Goal: Contribute content: Contribute content

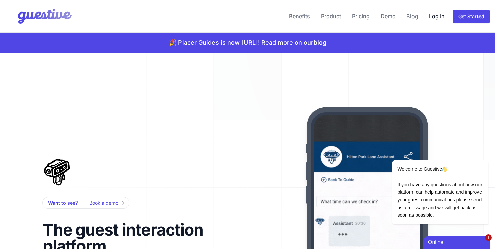
click at [435, 15] on link "Log In" at bounding box center [436, 16] width 21 height 16
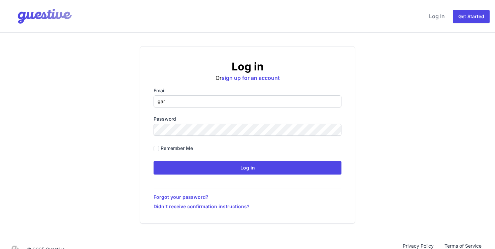
type input "gareth@placer-it.com"
click at [195, 140] on form "Email gareth@placer-it.com Password Remember me Log in" at bounding box center [247, 130] width 188 height 87
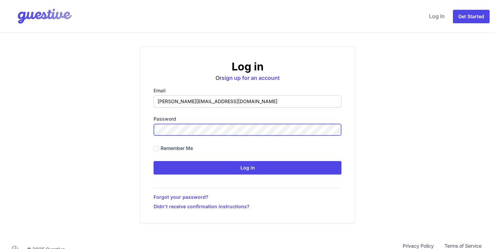
click at [153, 161] on input "Log in" at bounding box center [247, 167] width 188 height 13
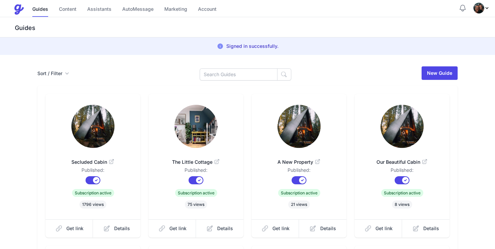
click at [486, 6] on icon "Profile Menu" at bounding box center [486, 7] width 5 height 5
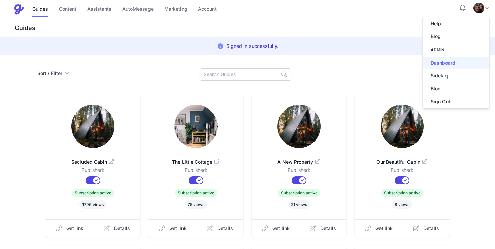
click at [443, 66] on link "Dashboard" at bounding box center [455, 63] width 67 height 13
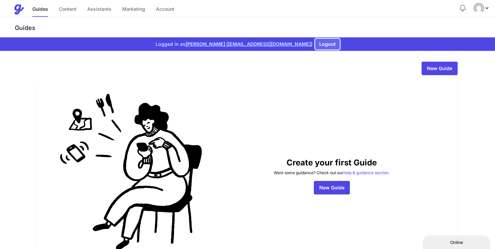
click at [315, 42] on button "Logout" at bounding box center [327, 44] width 25 height 11
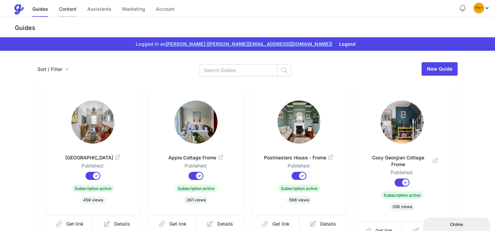
click at [65, 11] on link "Content" at bounding box center [68, 9] width 18 height 14
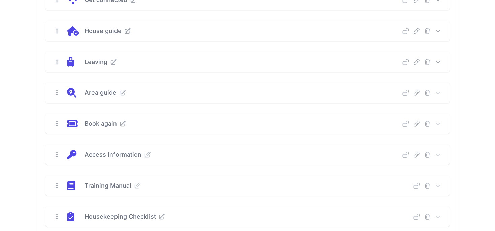
scroll to position [121, 0]
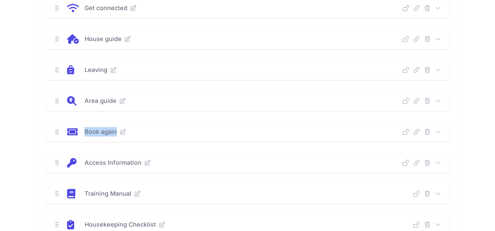
drag, startPoint x: 156, startPoint y: 133, endPoint x: 38, endPoint y: 127, distance: 117.9
click at [37, 127] on div "Arriving Deep Link Select a guide and copy the deep link to send to guests. Sel…" at bounding box center [247, 147] width 420 height 377
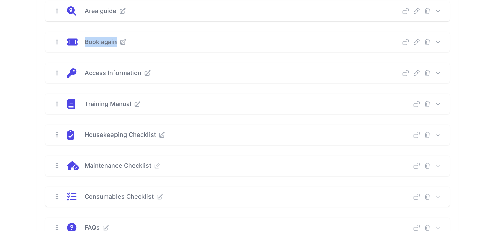
scroll to position [214, 0]
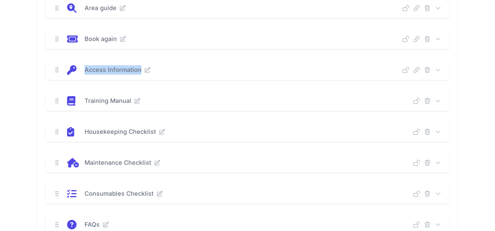
drag, startPoint x: 83, startPoint y: 69, endPoint x: 195, endPoint y: 75, distance: 111.6
click at [195, 75] on div "Access Information Deep Link Select a guide and copy the deep link to send to g…" at bounding box center [247, 70] width 404 height 20
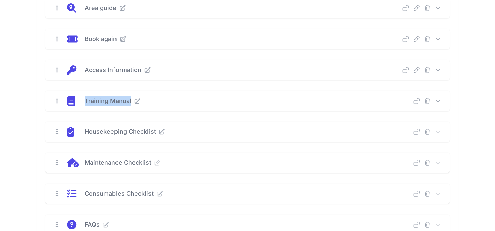
drag, startPoint x: 79, startPoint y: 98, endPoint x: 174, endPoint y: 100, distance: 94.9
click at [174, 101] on div "Training Manual" at bounding box center [246, 100] width 334 height 9
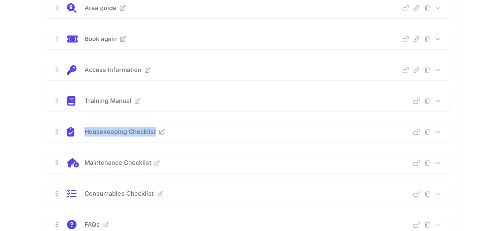
drag, startPoint x: 83, startPoint y: 129, endPoint x: 170, endPoint y: 131, distance: 87.2
click at [170, 131] on div "Housekeeping Checklist" at bounding box center [246, 131] width 334 height 9
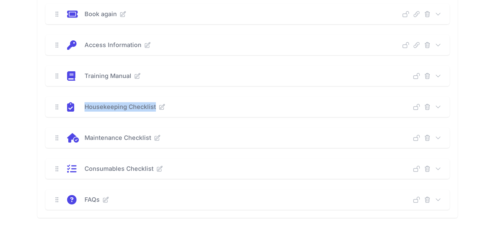
scroll to position [246, 0]
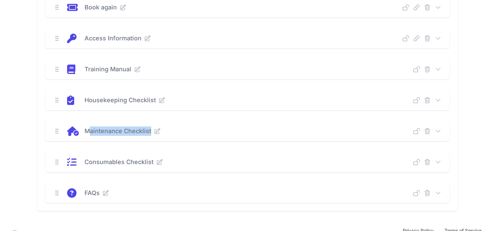
drag, startPoint x: 89, startPoint y: 132, endPoint x: 182, endPoint y: 130, distance: 93.2
click at [182, 130] on div "Maintenance Checklist" at bounding box center [163, 131] width 159 height 9
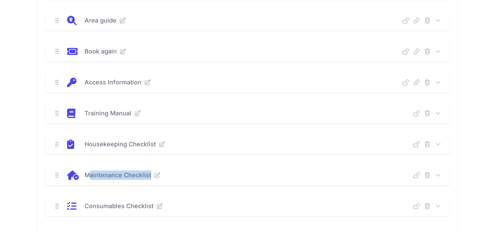
scroll to position [202, 0]
click at [441, 84] on icon at bounding box center [437, 82] width 7 height 7
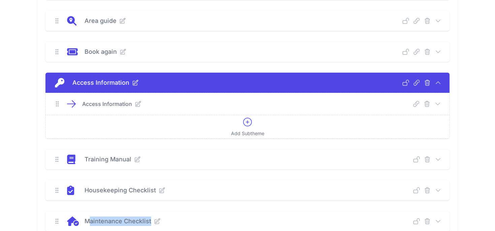
click at [438, 83] on icon at bounding box center [437, 82] width 7 height 7
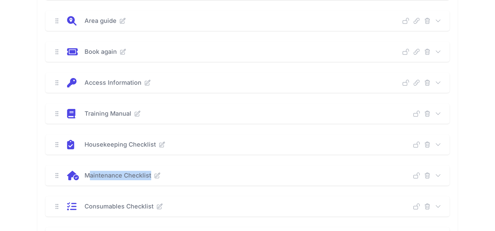
click at [146, 80] on icon at bounding box center [147, 82] width 7 height 7
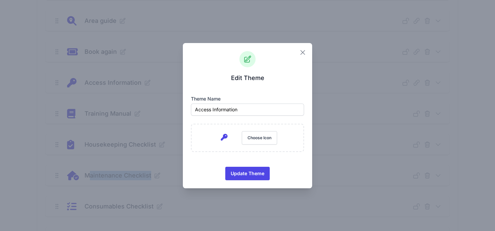
click at [305, 52] on icon "button" at bounding box center [303, 52] width 8 height 8
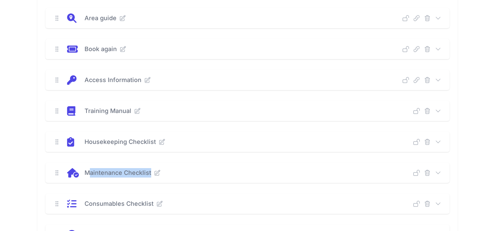
scroll to position [203, 0]
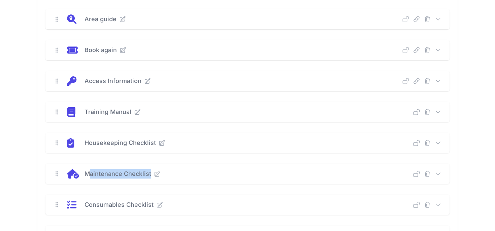
click at [145, 81] on icon at bounding box center [147, 80] width 5 height 5
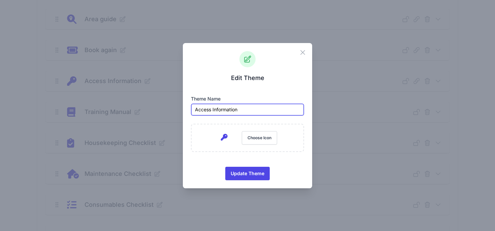
drag, startPoint x: 253, startPoint y: 110, endPoint x: 154, endPoint y: 110, distance: 98.3
click at [154, 110] on div "Close Edit Theme Theme name Access Information M336 352c97.2 0 176-78.8 176-176…" at bounding box center [247, 115] width 495 height 231
paste input "Murtry Bar"
click at [192, 109] on input "Murtry Barn" at bounding box center [247, 110] width 113 height 12
type input "Murtry Barn"
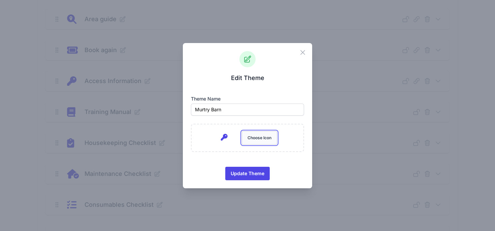
click at [257, 138] on button "Choose Icon" at bounding box center [259, 137] width 35 height 13
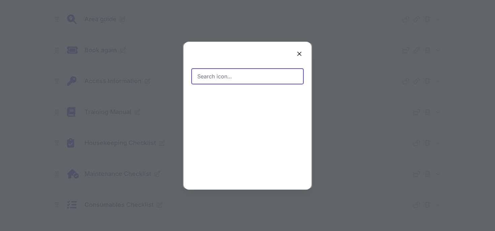
click at [226, 77] on input "Search icon…" at bounding box center [247, 76] width 112 height 15
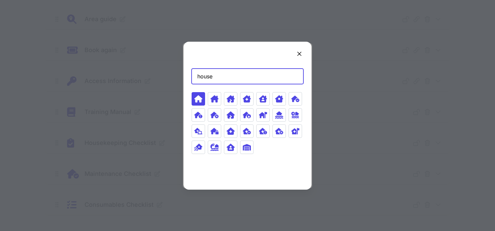
type input "house"
click at [197, 100] on icon at bounding box center [198, 98] width 8 height 7
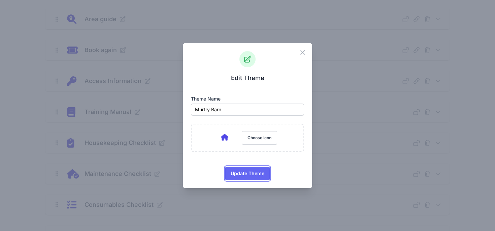
click at [250, 175] on span "Update Theme" at bounding box center [248, 173] width 34 height 13
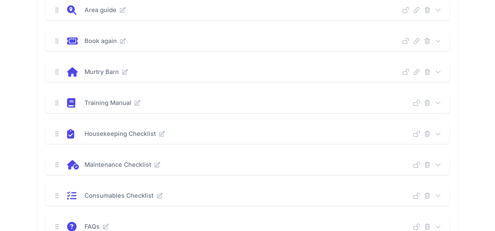
scroll to position [215, 0]
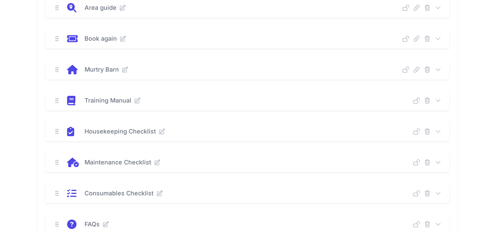
click at [427, 101] on icon "submit" at bounding box center [427, 100] width 5 height 5
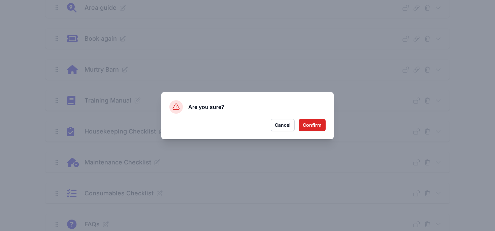
click at [323, 117] on div "Are you sure? Confirm Cancel" at bounding box center [247, 115] width 172 height 47
click at [323, 119] on button "Confirm" at bounding box center [312, 125] width 27 height 12
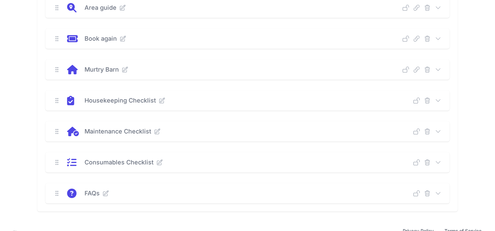
click at [428, 100] on icon "submit" at bounding box center [427, 100] width 7 height 7
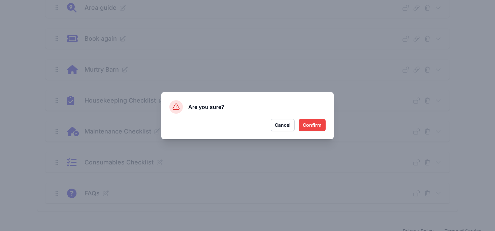
click at [313, 126] on button "Confirm" at bounding box center [312, 125] width 27 height 12
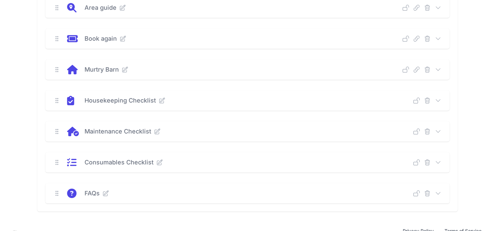
scroll to position [199, 0]
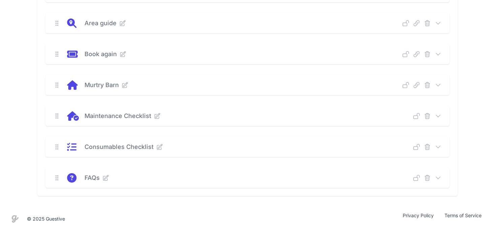
drag, startPoint x: 425, startPoint y: 115, endPoint x: 473, endPoint y: 81, distance: 58.4
click at [473, 81] on div "New Theme Arriving Deep Link Select a guide and copy the deep link to send to g…" at bounding box center [247, 29] width 495 height 355
click at [428, 115] on icon "submit" at bounding box center [427, 116] width 7 height 7
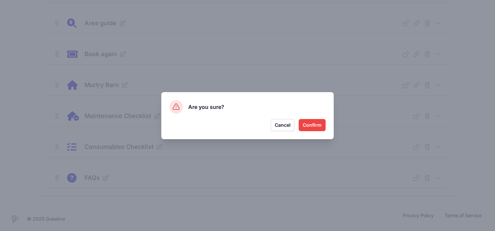
click at [320, 126] on button "Confirm" at bounding box center [312, 125] width 27 height 12
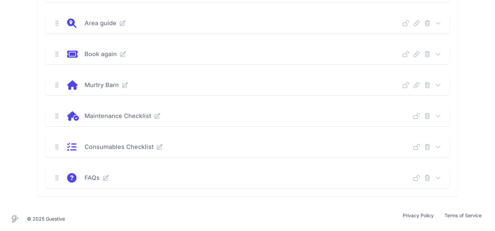
scroll to position [168, 0]
click at [426, 148] on icon "submit" at bounding box center [427, 147] width 7 height 7
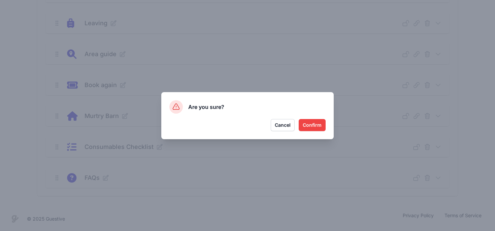
click at [315, 126] on button "Confirm" at bounding box center [312, 125] width 27 height 12
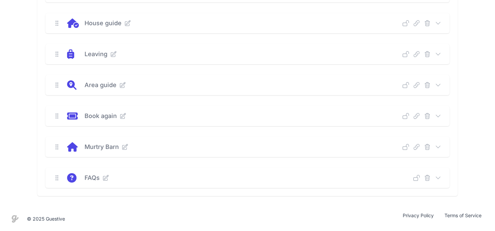
scroll to position [137, 0]
click at [424, 177] on icon "submit" at bounding box center [427, 178] width 7 height 7
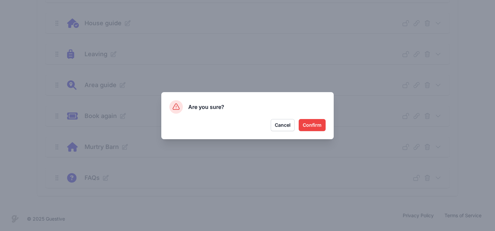
click at [314, 129] on button "Confirm" at bounding box center [312, 125] width 27 height 12
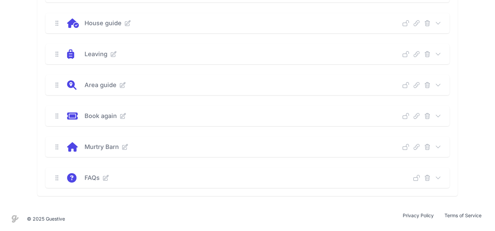
scroll to position [106, 0]
click at [440, 177] on icon at bounding box center [437, 178] width 7 height 7
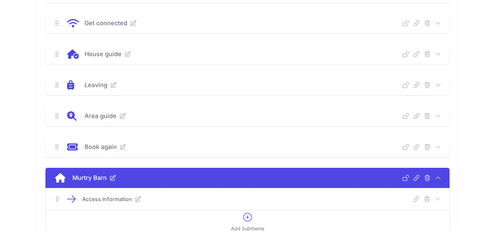
scroll to position [152, 0]
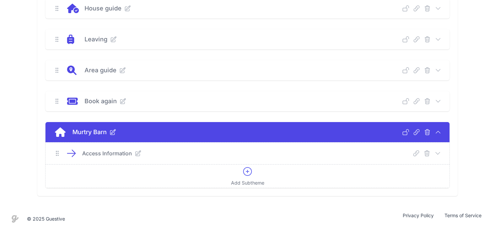
click at [439, 155] on icon at bounding box center [437, 153] width 7 height 7
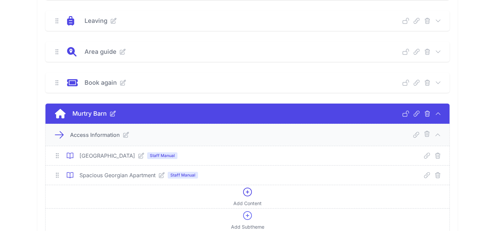
scroll to position [175, 0]
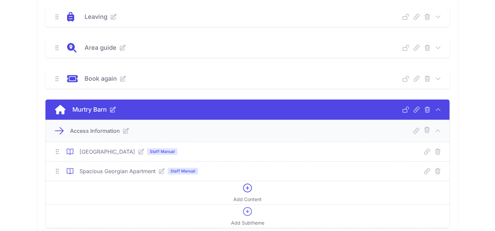
click at [424, 130] on icon "submit" at bounding box center [426, 130] width 7 height 7
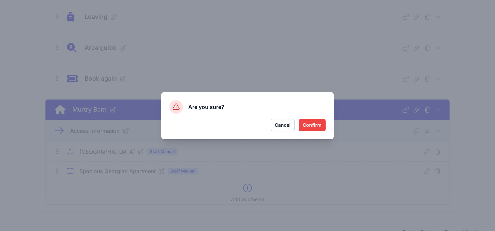
click at [312, 124] on button "Confirm" at bounding box center [312, 125] width 27 height 12
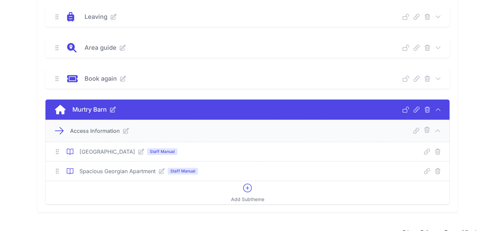
scroll to position [130, 0]
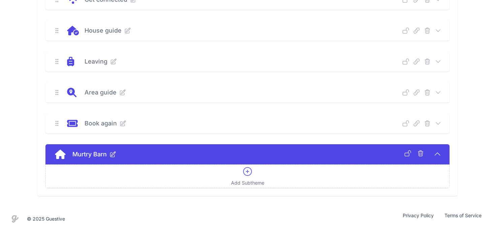
click at [243, 176] on icon at bounding box center [247, 171] width 11 height 11
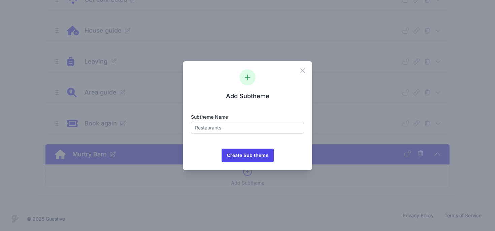
click at [245, 135] on form "Subtheme name 1090 Create Sub theme Icons/spinner Processing..." at bounding box center [247, 138] width 113 height 48
click at [245, 131] on input "text" at bounding box center [247, 128] width 113 height 12
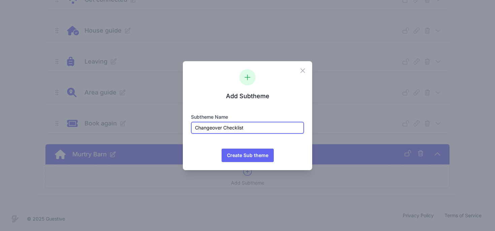
type input "Changeover Checklist"
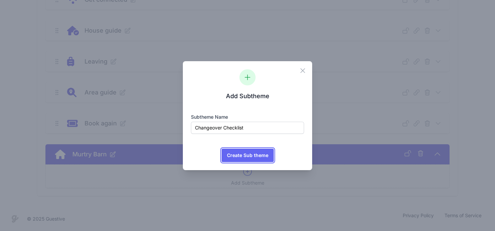
click at [232, 155] on span "Create Sub theme" at bounding box center [247, 155] width 41 height 13
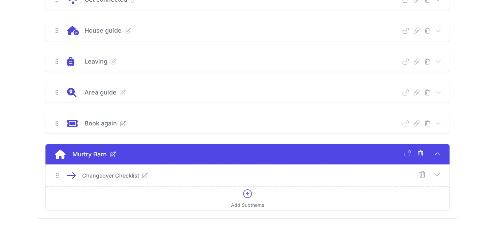
click at [248, 198] on icon at bounding box center [247, 193] width 11 height 11
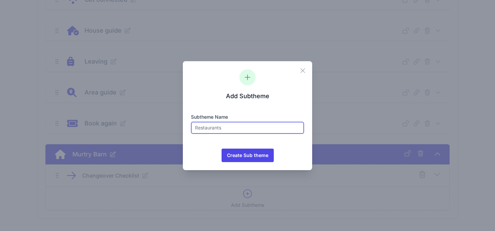
click at [232, 127] on input "text" at bounding box center [247, 128] width 113 height 12
type input "FAQ"
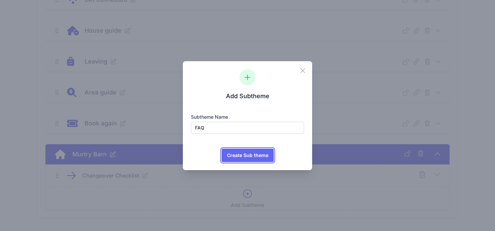
click at [247, 158] on span "Create Sub theme" at bounding box center [247, 155] width 41 height 13
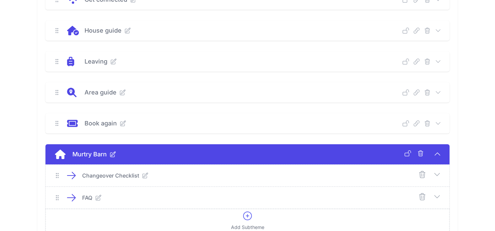
click at [247, 217] on icon at bounding box center [247, 216] width 8 height 8
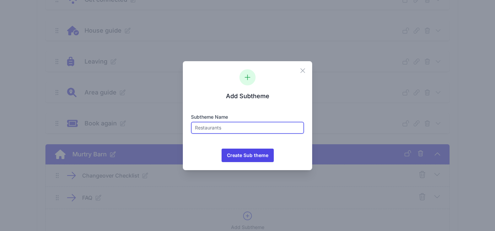
click at [256, 127] on input "text" at bounding box center [247, 128] width 113 height 12
type input "MBS House Consumables"
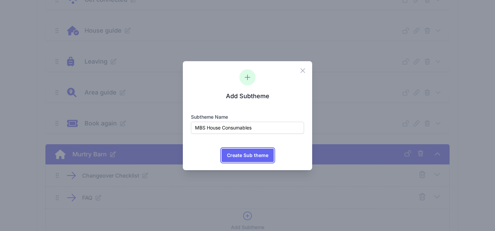
click at [264, 156] on span "Create Sub theme" at bounding box center [247, 155] width 41 height 13
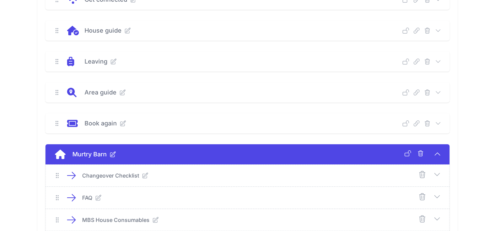
scroll to position [197, 0]
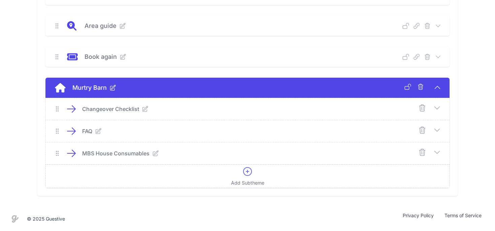
click at [249, 175] on icon at bounding box center [247, 171] width 11 height 11
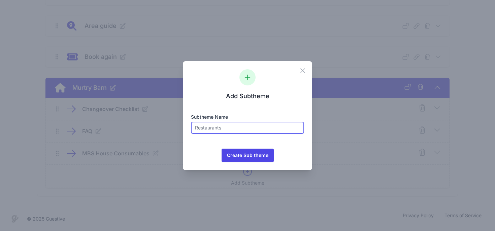
click at [226, 133] on input "text" at bounding box center [247, 128] width 113 height 12
type input "Training Manual"
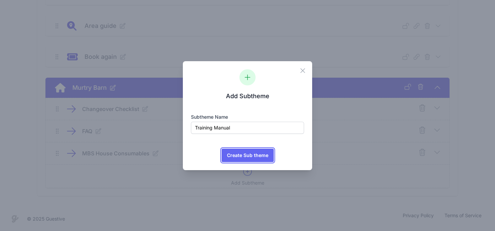
click at [254, 151] on span "Create Sub theme" at bounding box center [247, 155] width 41 height 13
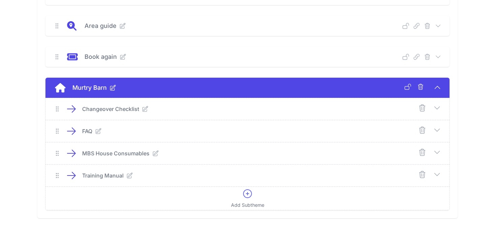
click at [441, 105] on div "Changeover Checklist" at bounding box center [247, 109] width 403 height 22
click at [438, 108] on icon at bounding box center [437, 108] width 8 height 8
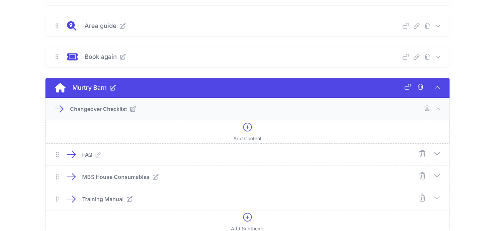
click at [245, 130] on icon at bounding box center [247, 127] width 8 height 8
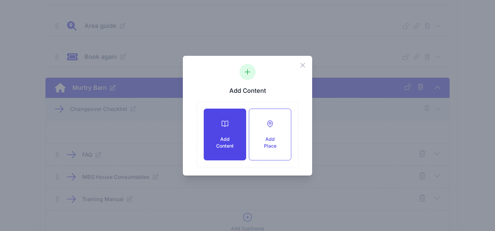
click at [232, 127] on div at bounding box center [225, 124] width 20 height 8
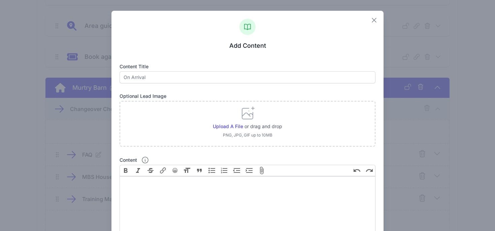
click at [370, 20] on icon "button" at bounding box center [374, 20] width 8 height 8
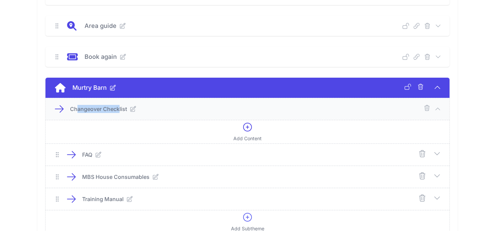
drag, startPoint x: 75, startPoint y: 111, endPoint x: 119, endPoint y: 110, distance: 43.4
click at [119, 110] on p "Changeover Checklist" at bounding box center [98, 109] width 57 height 8
click at [248, 133] on div "Add Content" at bounding box center [247, 132] width 28 height 20
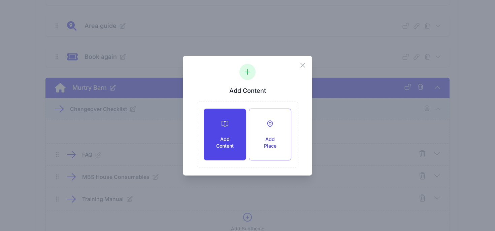
click at [230, 130] on div "Add Content" at bounding box center [225, 134] width 42 height 51
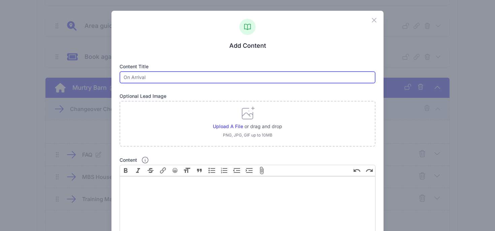
click at [179, 72] on input "text" at bounding box center [247, 77] width 256 height 12
type input "Changeover Checklist"
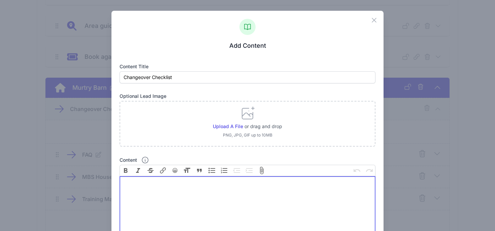
click at [133, 177] on trix-editor "Content" at bounding box center [247, 213] width 256 height 75
paste trix-editor "<div>Entrance<br>1. Front of house clear – no weeds/leaves/rubbish/fag Dimps<br…"
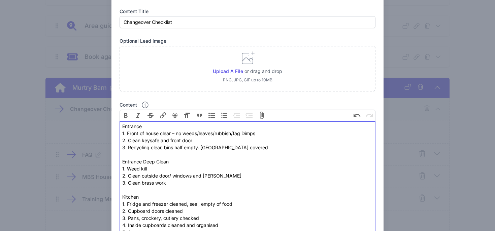
scroll to position [56, 0]
drag, startPoint x: 152, startPoint y: 127, endPoint x: 117, endPoint y: 127, distance: 35.7
click at [126, 115] on button "Bold" at bounding box center [125, 114] width 12 height 11
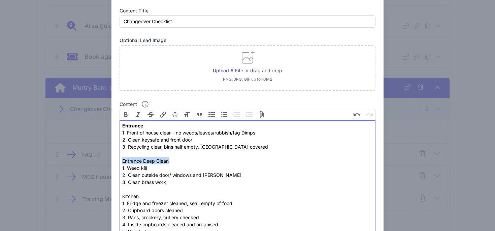
drag, startPoint x: 171, startPoint y: 162, endPoint x: 115, endPoint y: 161, distance: 56.5
click at [121, 113] on button "Bold" at bounding box center [125, 114] width 12 height 11
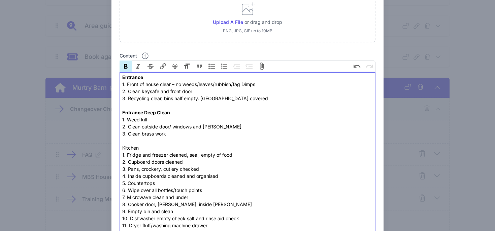
scroll to position [104, 0]
drag, startPoint x: 142, startPoint y: 148, endPoint x: 97, endPoint y: 146, distance: 45.1
click at [125, 67] on button "Bold" at bounding box center [125, 66] width 12 height 11
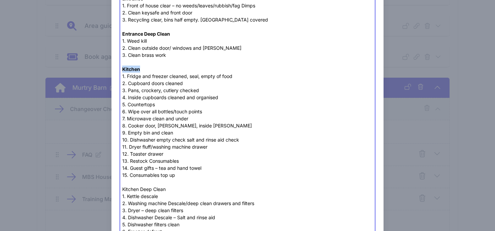
scroll to position [228, 0]
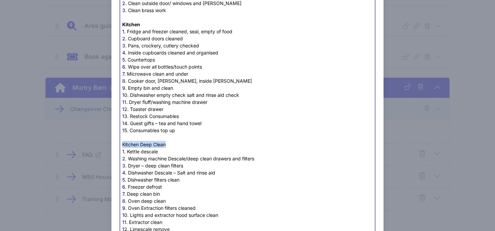
drag, startPoint x: 171, startPoint y: 144, endPoint x: 107, endPoint y: 145, distance: 64.6
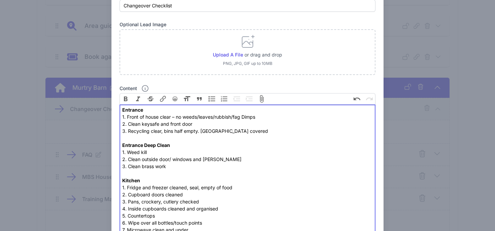
click at [127, 100] on button "Bold" at bounding box center [125, 98] width 12 height 11
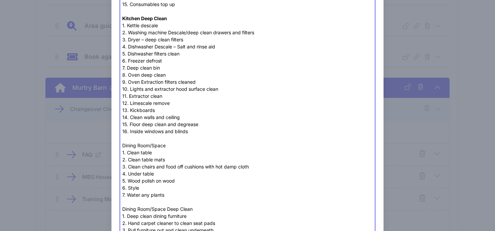
scroll to position [358, 0]
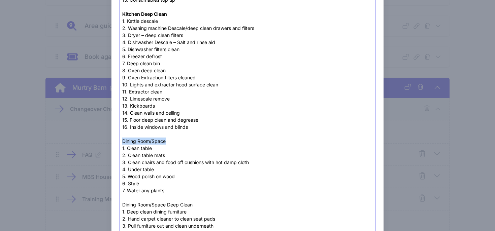
drag, startPoint x: 171, startPoint y: 142, endPoint x: 94, endPoint y: 143, distance: 77.1
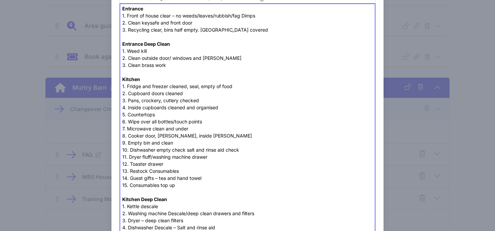
scroll to position [96, 0]
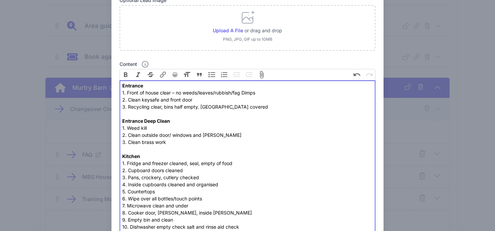
click at [125, 73] on button "Bold" at bounding box center [125, 74] width 12 height 11
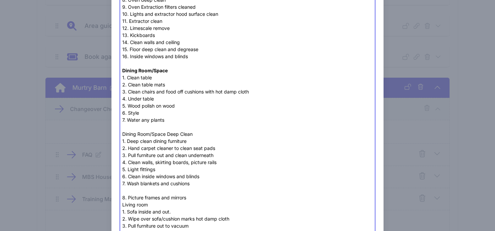
scroll to position [433, 0]
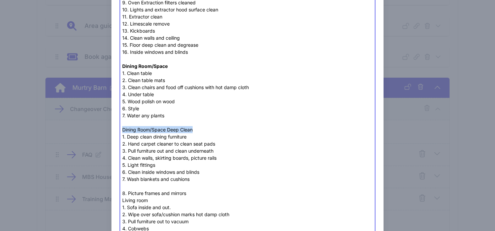
drag, startPoint x: 199, startPoint y: 131, endPoint x: 103, endPoint y: 128, distance: 96.0
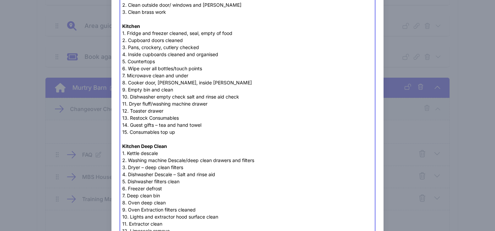
scroll to position [100, 0]
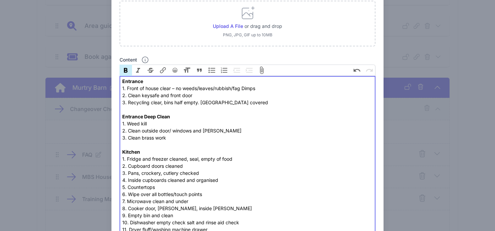
click at [124, 67] on button "Bold" at bounding box center [125, 70] width 12 height 11
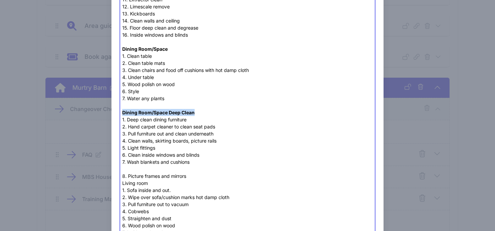
scroll to position [524, 0]
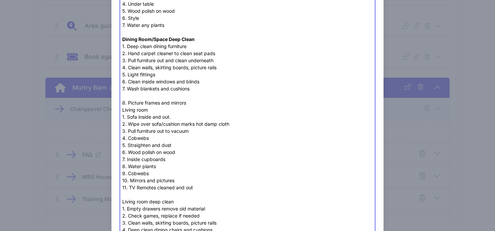
click at [149, 100] on div "Entrance 1. Front of house clear – no weeds/leaves/rubbish/fag Dimps 2. Clean k…" at bounding box center [247, 194] width 250 height 1081
drag, startPoint x: 151, startPoint y: 110, endPoint x: 62, endPoint y: 110, distance: 89.2
click at [62, 110] on div "Close Add Content Content title Changeover Checklist Optional Lead Image Upload…" at bounding box center [247, 203] width 495 height 1455
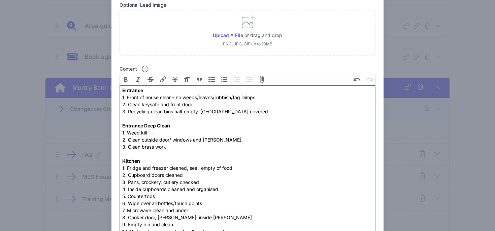
click at [127, 77] on button "Bold" at bounding box center [125, 79] width 12 height 11
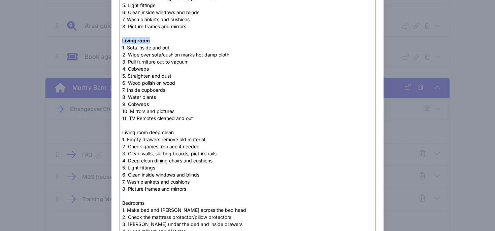
scroll to position [611, 0]
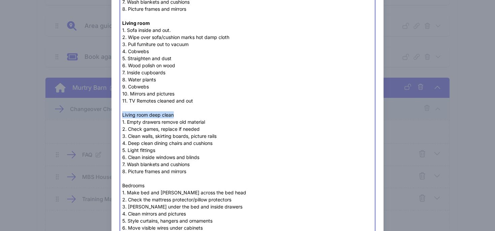
drag, startPoint x: 189, startPoint y: 116, endPoint x: 93, endPoint y: 114, distance: 95.9
click at [93, 114] on div "Close Add Content Content title Changeover Checklist Optional Lead Image Upload…" at bounding box center [247, 116] width 495 height 1455
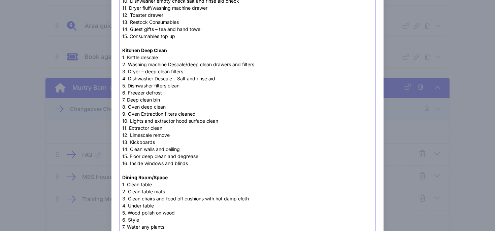
scroll to position [151, 0]
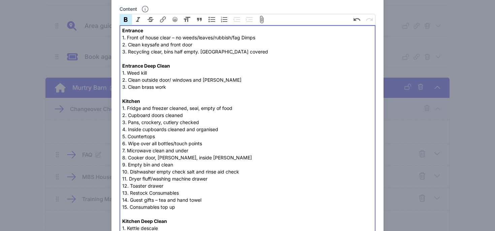
click at [128, 19] on button "Bold" at bounding box center [125, 19] width 12 height 11
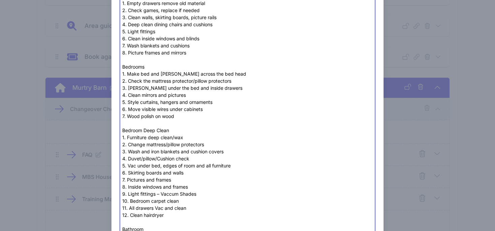
scroll to position [733, 0]
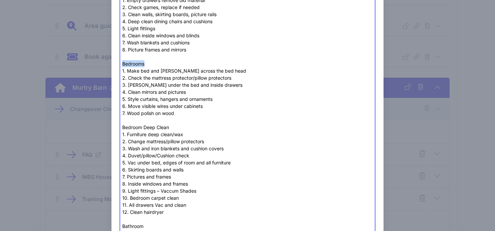
drag, startPoint x: 150, startPoint y: 63, endPoint x: 105, endPoint y: 63, distance: 44.4
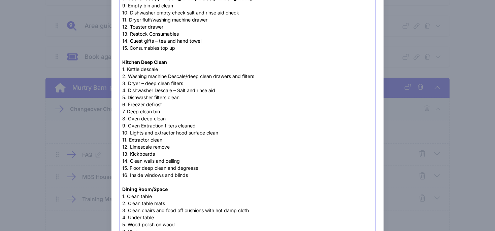
scroll to position [97, 0]
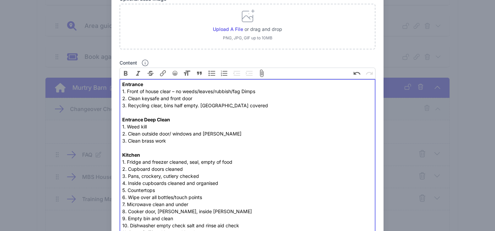
click at [127, 72] on button "Bold" at bounding box center [125, 73] width 12 height 11
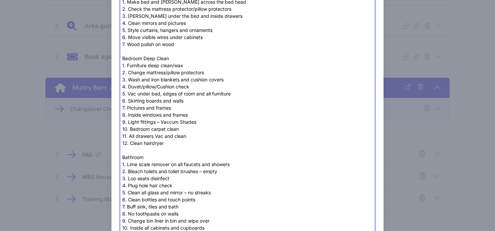
scroll to position [814, 0]
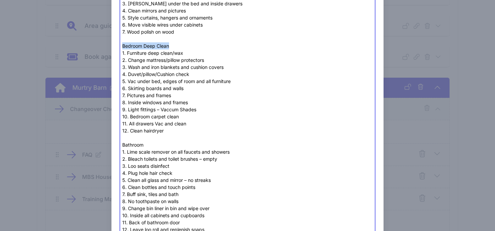
drag, startPoint x: 172, startPoint y: 47, endPoint x: 102, endPoint y: 44, distance: 69.7
drag, startPoint x: 146, startPoint y: 144, endPoint x: 103, endPoint y: 143, distance: 43.8
paste trix-editor "Entrance<br>1. Front of house clear – no weeds/leaves/rubbish/fag Dimps<br>2. C…"
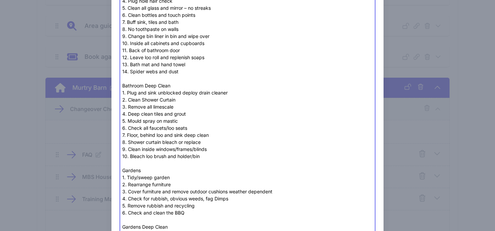
scroll to position [985, 0]
drag, startPoint x: 175, startPoint y: 89, endPoint x: 103, endPoint y: 88, distance: 71.3
drag, startPoint x: 145, startPoint y: 172, endPoint x: 104, endPoint y: 172, distance: 41.1
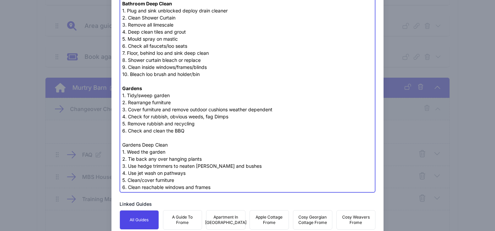
scroll to position [1069, 0]
drag, startPoint x: 177, startPoint y: 146, endPoint x: 100, endPoint y: 145, distance: 76.7
type trix-editor "<div><strong>Entrance<br></strong>1. Front of house clear – no weeds/leaves/rub…"
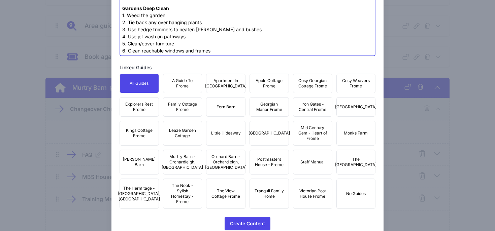
scroll to position [1229, 0]
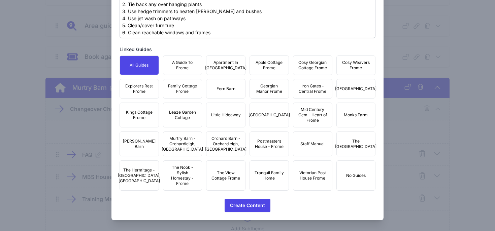
click at [315, 143] on span "Staff Manual" at bounding box center [312, 143] width 24 height 5
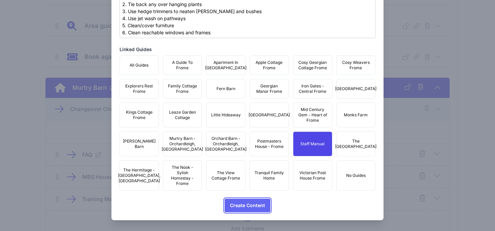
click at [243, 205] on span "Create Content" at bounding box center [247, 205] width 35 height 13
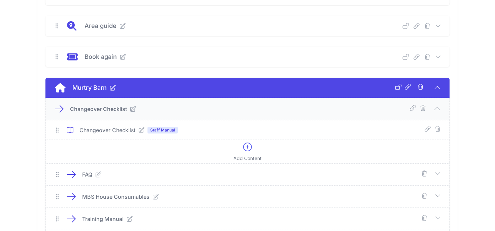
click at [439, 107] on icon at bounding box center [437, 109] width 8 height 8
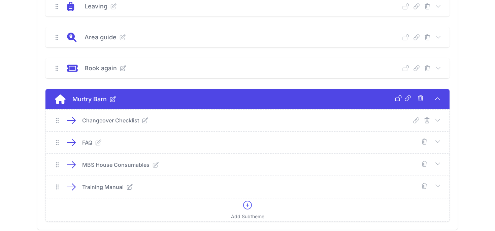
scroll to position [0, 0]
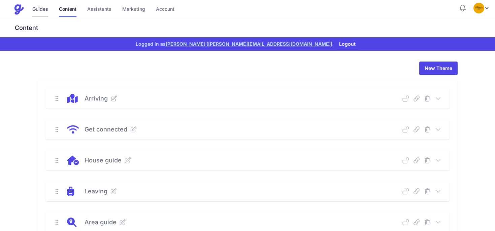
click at [39, 9] on link "Guides" at bounding box center [40, 9] width 16 height 14
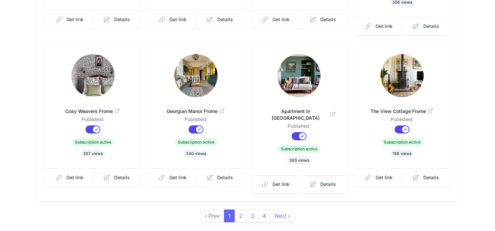
scroll to position [231, 0]
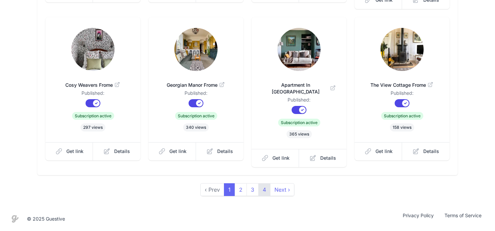
click at [265, 193] on link "4" at bounding box center [264, 189] width 12 height 13
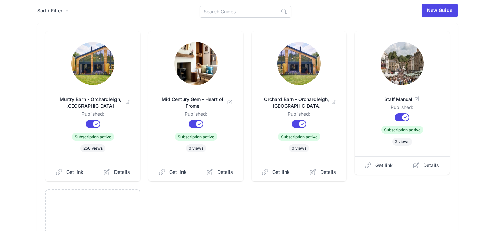
scroll to position [59, 0]
click at [412, 83] on link at bounding box center [401, 64] width 73 height 44
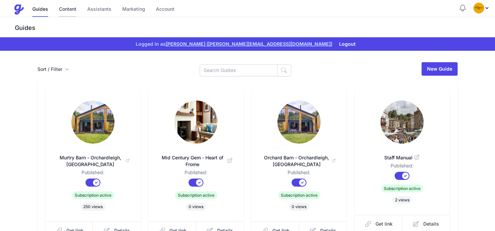
click at [64, 11] on link "Content" at bounding box center [68, 9] width 18 height 14
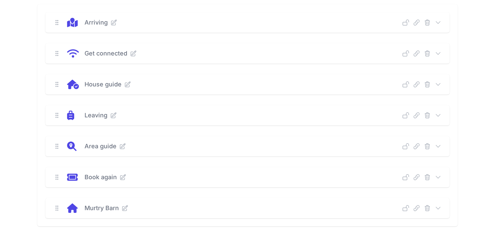
scroll to position [81, 0]
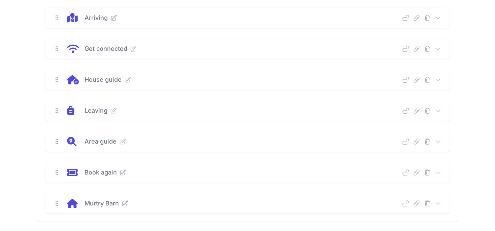
click at [441, 142] on icon at bounding box center [437, 141] width 7 height 7
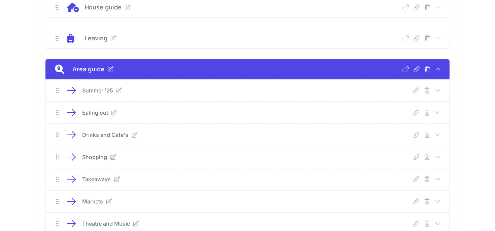
scroll to position [176, 0]
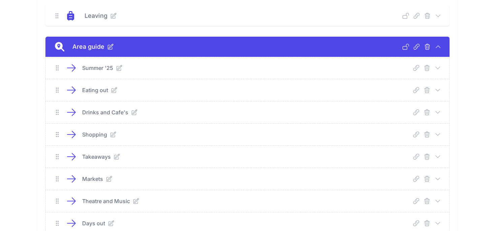
click at [438, 90] on icon at bounding box center [437, 90] width 7 height 7
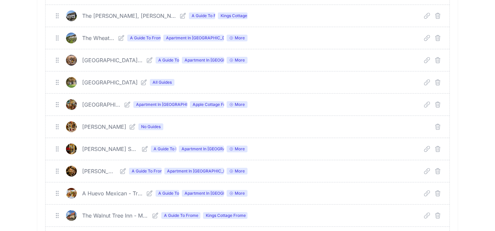
scroll to position [398, 0]
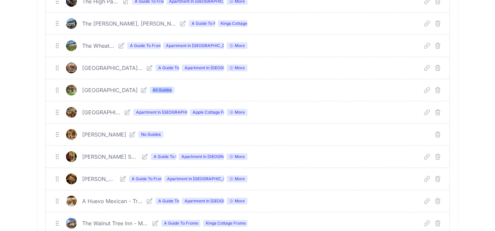
drag, startPoint x: 175, startPoint y: 89, endPoint x: 150, endPoint y: 90, distance: 25.2
click at [150, 90] on div "White Row Farm Cafe All Guides" at bounding box center [164, 90] width 165 height 8
click at [166, 103] on div "River House Cafe Apartment In Georgian Manor Apple Cottage Frome More Deep Link" at bounding box center [247, 113] width 403 height 22
drag, startPoint x: 172, startPoint y: 92, endPoint x: 152, endPoint y: 92, distance: 20.2
click at [152, 92] on span "All Guides" at bounding box center [162, 90] width 25 height 7
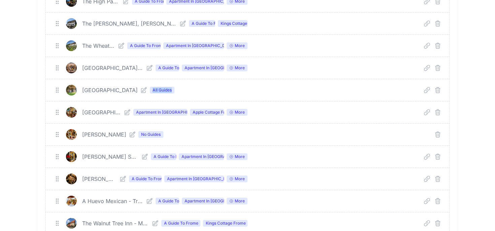
click at [163, 92] on span "All Guides" at bounding box center [162, 90] width 25 height 7
drag, startPoint x: 170, startPoint y: 91, endPoint x: 151, endPoint y: 91, distance: 19.5
click at [151, 91] on span "All Guides" at bounding box center [162, 90] width 25 height 7
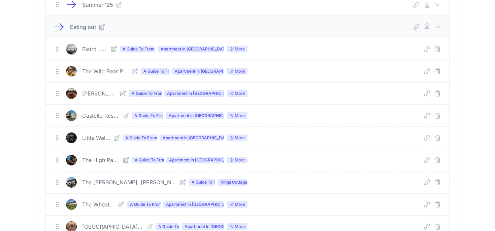
scroll to position [322, 0]
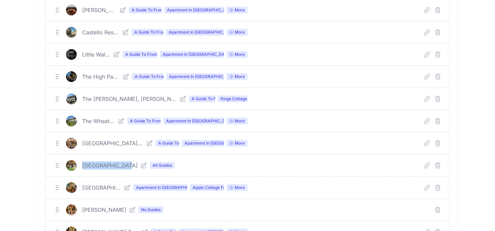
drag, startPoint x: 87, startPoint y: 167, endPoint x: 127, endPoint y: 167, distance: 39.7
click at [127, 167] on p "White Row Farm Cafe" at bounding box center [110, 166] width 56 height 8
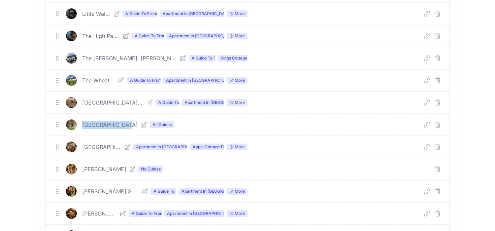
scroll to position [370, 0]
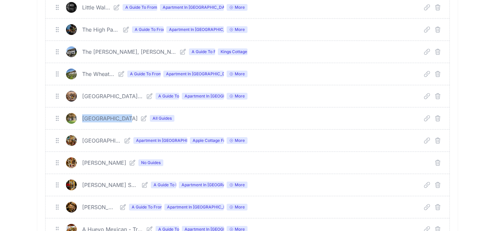
click at [98, 119] on p "White Row Farm Cafe" at bounding box center [110, 118] width 56 height 8
drag, startPoint x: 86, startPoint y: 119, endPoint x: 130, endPoint y: 119, distance: 44.1
click at [130, 119] on p "White Row Farm Cafe" at bounding box center [110, 118] width 56 height 8
click at [145, 118] on icon at bounding box center [143, 118] width 7 height 7
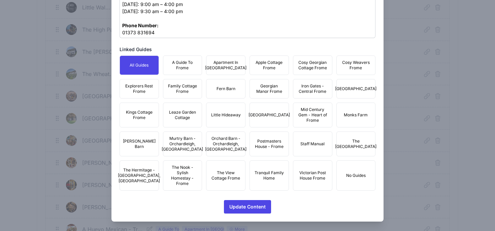
scroll to position [404, 0]
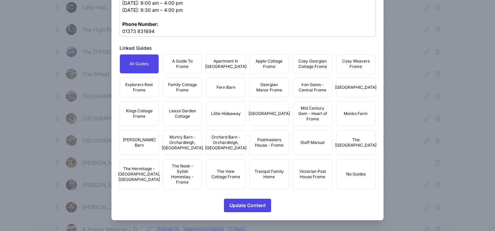
click at [177, 65] on span "A Guide To Frome" at bounding box center [182, 64] width 31 height 11
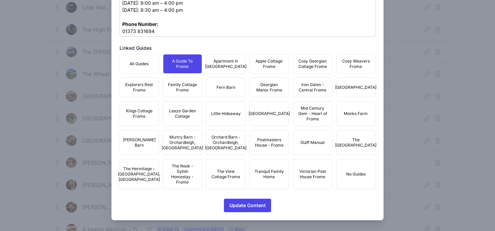
click at [219, 67] on span "Apartment In [GEOGRAPHIC_DATA]" at bounding box center [225, 64] width 41 height 11
click at [278, 69] on span "Apple Cottage Frome" at bounding box center [269, 64] width 31 height 11
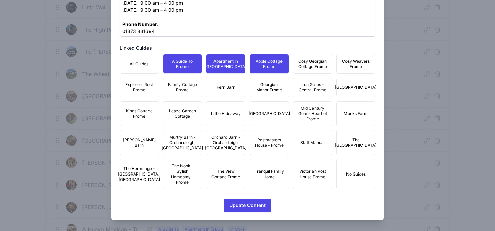
click at [308, 69] on span "Cosy Georgian Cottage Frome" at bounding box center [312, 64] width 31 height 11
click at [347, 69] on span "Cosy Weavers Frome" at bounding box center [356, 64] width 31 height 11
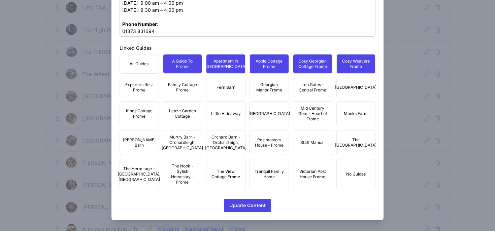
click at [348, 97] on button "Iron Mill House" at bounding box center [355, 88] width 39 height 20
click at [350, 123] on button "Monks Farm" at bounding box center [355, 113] width 39 height 25
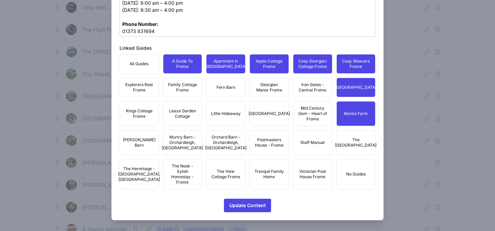
click at [316, 121] on span "Mid Century Gem - Heart of Frome" at bounding box center [312, 114] width 31 height 16
click at [314, 104] on div "All Guides A Guide To Frome Apartment In Georgian Manor Apple Cottage Frome Cos…" at bounding box center [247, 121] width 256 height 135
click at [219, 102] on div "All Guides A Guide To Frome Apartment In Georgian Manor Apple Cottage Frome Cos…" at bounding box center [247, 121] width 256 height 135
click at [140, 92] on span "Explorers Rest Frome" at bounding box center [139, 87] width 31 height 11
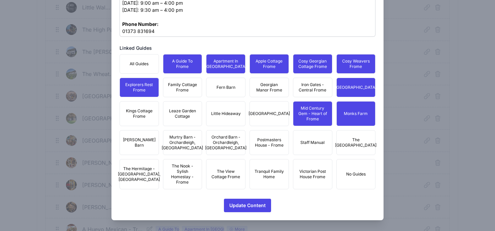
click at [181, 93] on span "Family Cottage Frome" at bounding box center [182, 87] width 31 height 11
click at [230, 96] on button "Fern Barn" at bounding box center [225, 88] width 39 height 20
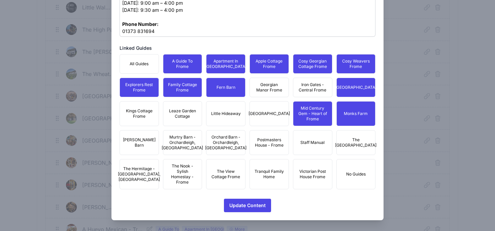
click at [264, 93] on span "Georgian Manor Frome" at bounding box center [269, 87] width 31 height 11
click at [312, 93] on span "Iron Gates - Central Frome" at bounding box center [312, 87] width 31 height 11
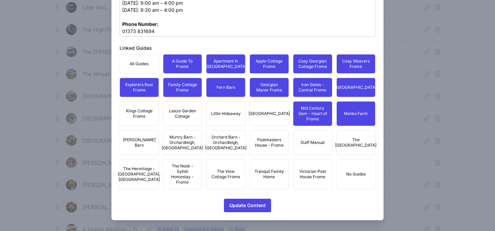
click at [268, 116] on span "[GEOGRAPHIC_DATA]" at bounding box center [268, 113] width 41 height 5
click at [218, 126] on button "Little Hideaway" at bounding box center [225, 113] width 39 height 25
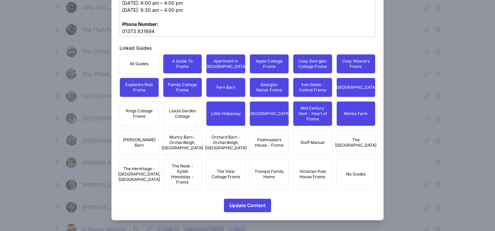
click at [172, 119] on span "Leaze Garden Cottage" at bounding box center [182, 113] width 31 height 11
click at [140, 119] on span "Kings Cottage Frome" at bounding box center [139, 113] width 31 height 11
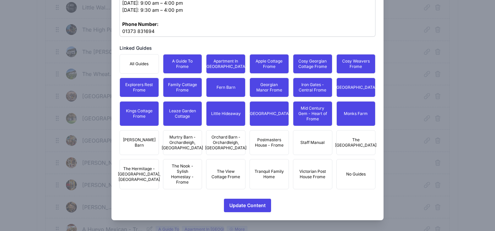
click at [140, 152] on button "Moss Barn" at bounding box center [138, 142] width 39 height 25
click at [185, 151] on span "Murtry Barn - Orchardleigh, Frome" at bounding box center [182, 143] width 41 height 16
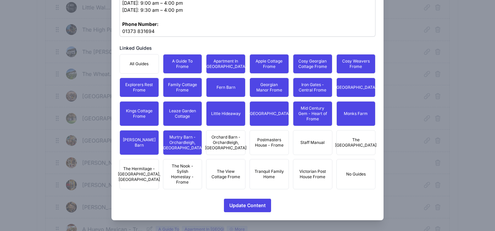
click at [232, 140] on span "Orchard Barn - Orchardleigh, Frome" at bounding box center [225, 143] width 41 height 16
click at [263, 140] on button "Postmasters House - Frome" at bounding box center [268, 142] width 39 height 25
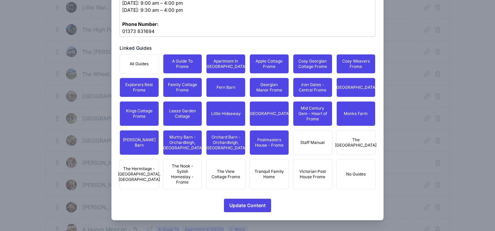
click at [361, 148] on span "The Edwardian Town House" at bounding box center [355, 142] width 41 height 11
click at [355, 176] on span "No Guides" at bounding box center [356, 174] width 20 height 5
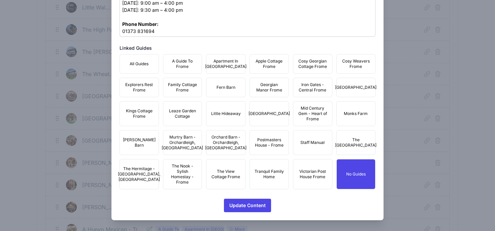
click at [305, 178] on span "Victorian Post House Frome" at bounding box center [312, 174] width 31 height 11
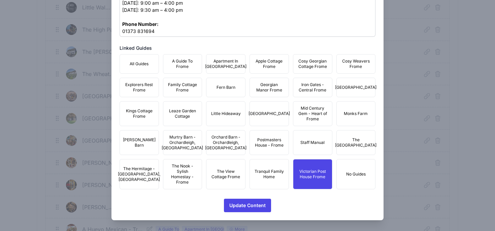
click at [280, 177] on span "Tranquil Family Home" at bounding box center [269, 174] width 31 height 11
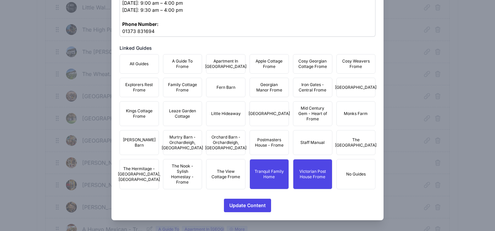
click at [272, 155] on button "Postmasters House - Frome" at bounding box center [268, 142] width 39 height 25
click at [224, 180] on span "The View Cottage Frome" at bounding box center [225, 174] width 31 height 11
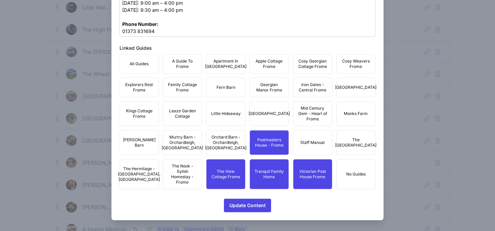
click at [216, 139] on button "Orchard Barn - Orchardleigh, Frome" at bounding box center [225, 142] width 39 height 25
click at [187, 178] on span "The Nook - Sylish Homestay - Frome" at bounding box center [182, 175] width 31 height 22
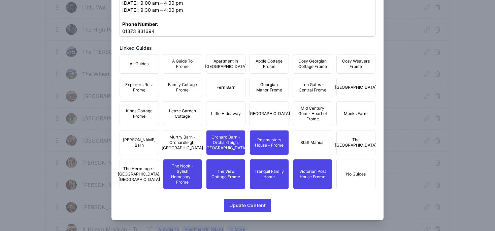
click at [141, 178] on span "The Hermitage - Nunney, Frome" at bounding box center [139, 174] width 42 height 16
click at [145, 151] on button "Moss Barn" at bounding box center [138, 142] width 39 height 25
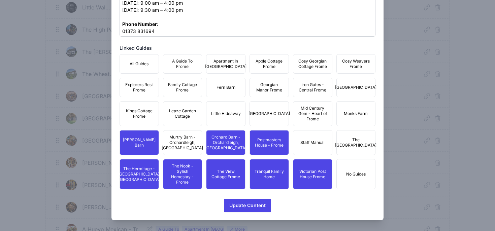
click at [177, 151] on span "Murtry Barn - Orchardleigh, Frome" at bounding box center [182, 143] width 41 height 16
click at [146, 119] on span "Kings Cottage Frome" at bounding box center [139, 113] width 31 height 11
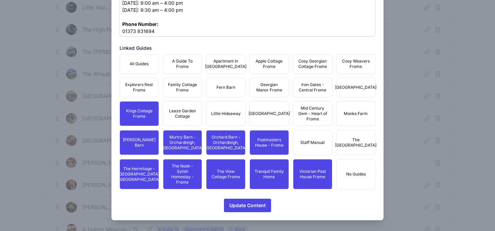
click at [183, 118] on span "Leaze Garden Cottage" at bounding box center [182, 113] width 31 height 11
click at [183, 93] on span "Family Cottage Frome" at bounding box center [182, 87] width 31 height 11
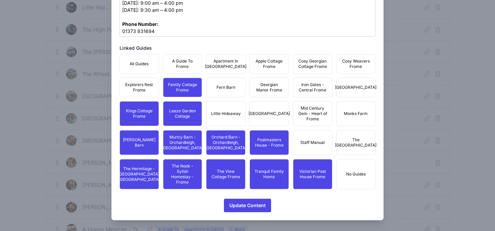
click at [149, 93] on span "Explorers Rest Frome" at bounding box center [139, 87] width 31 height 11
click at [181, 72] on button "A Guide To Frome" at bounding box center [182, 64] width 39 height 20
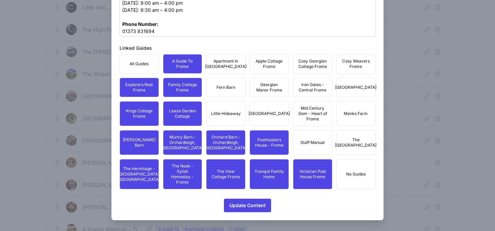
click at [229, 69] on span "Apartment In [GEOGRAPHIC_DATA]" at bounding box center [225, 64] width 41 height 11
click at [227, 90] on span "Fern Barn" at bounding box center [225, 87] width 19 height 5
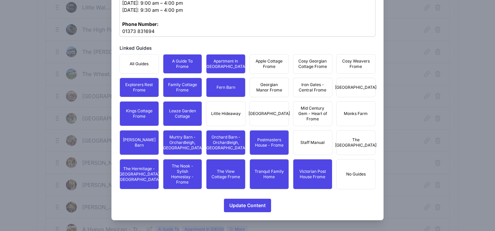
click at [227, 116] on span "Little Hideaway" at bounding box center [226, 113] width 30 height 5
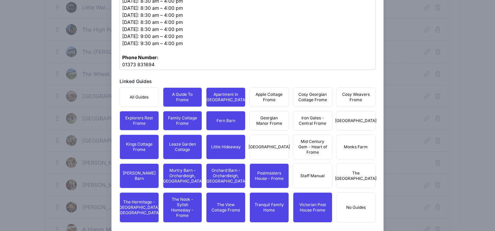
scroll to position [370, 0]
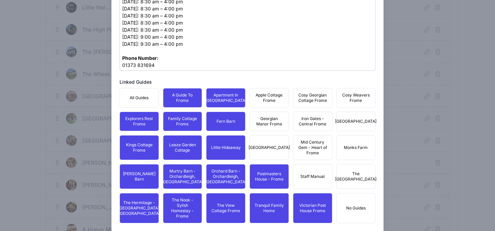
click at [273, 96] on span "Apple Cottage Frome" at bounding box center [269, 98] width 31 height 11
click at [271, 121] on span "Georgian Manor Frome" at bounding box center [269, 121] width 31 height 11
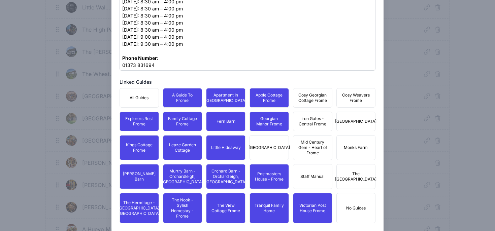
click at [271, 148] on span "[GEOGRAPHIC_DATA]" at bounding box center [268, 147] width 41 height 5
click at [323, 141] on button "Mid Century Gem - Heart of Frome" at bounding box center [312, 147] width 39 height 25
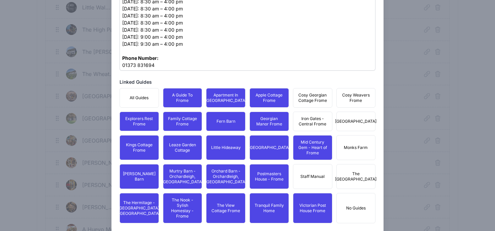
click at [318, 106] on button "Cosy Georgian Cottage Frome" at bounding box center [312, 98] width 39 height 20
click at [318, 127] on span "Iron Gates - Central Frome" at bounding box center [312, 121] width 31 height 11
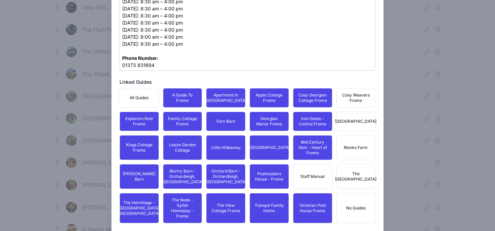
click at [357, 100] on span "Cosy Weavers Frome" at bounding box center [356, 98] width 31 height 11
click at [354, 124] on span "Iron Mill House" at bounding box center [355, 121] width 41 height 5
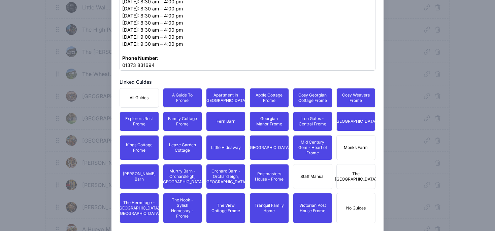
click at [355, 158] on button "Monks Farm" at bounding box center [355, 147] width 39 height 25
click at [352, 182] on span "The Edwardian Town House" at bounding box center [355, 176] width 41 height 11
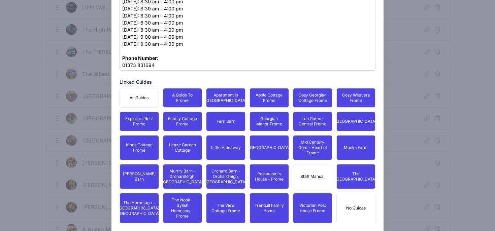
scroll to position [409, 0]
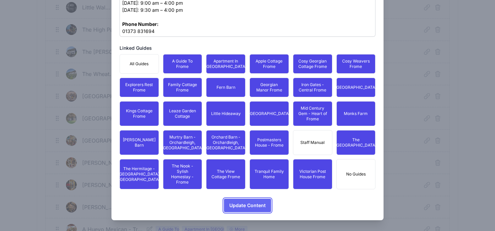
click at [250, 201] on span "Update Content" at bounding box center [247, 205] width 36 height 13
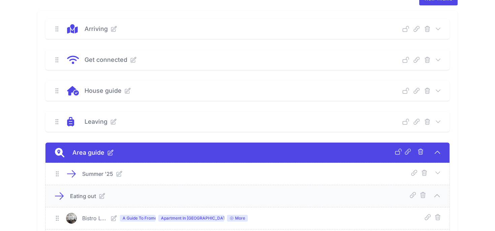
scroll to position [0, 0]
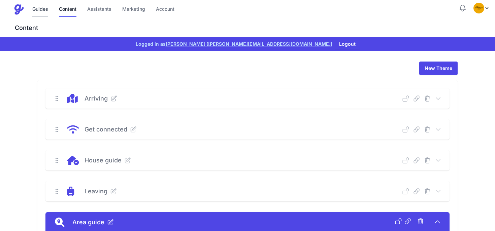
click at [38, 8] on link "Guides" at bounding box center [40, 9] width 16 height 14
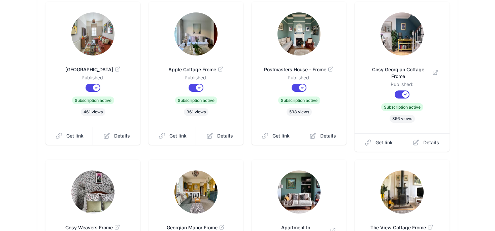
scroll to position [89, 0]
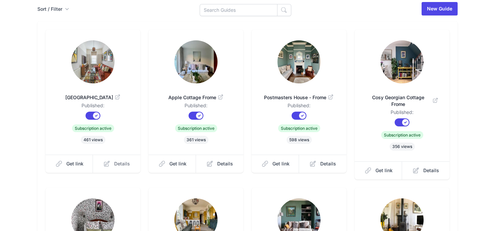
click at [122, 163] on span "Details" at bounding box center [122, 164] width 16 height 7
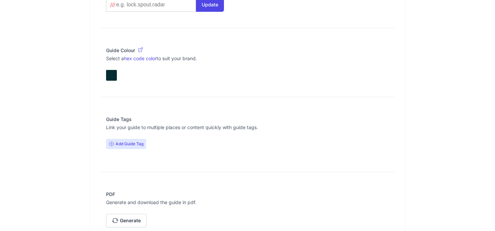
scroll to position [594, 0]
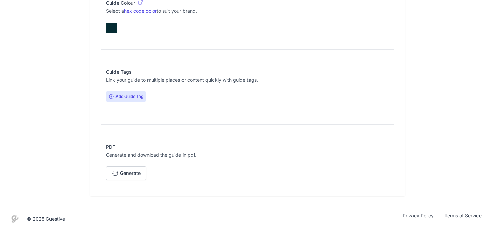
click at [123, 95] on span "Add Guide Tag" at bounding box center [126, 97] width 40 height 10
click at [231, 89] on p "Create New Tag" at bounding box center [247, 89] width 75 height 8
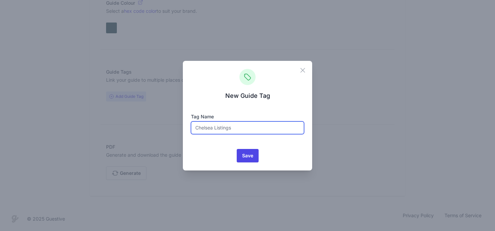
click at [209, 132] on input "text" at bounding box center [247, 127] width 113 height 13
type input "E"
type input "A"
type input "Ex Staff Manual"
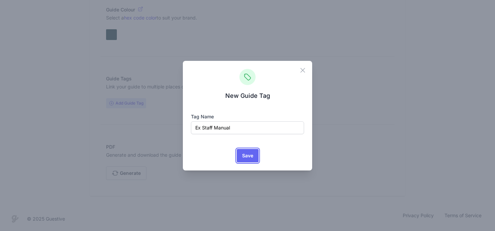
click at [246, 151] on input "Save" at bounding box center [248, 155] width 22 height 13
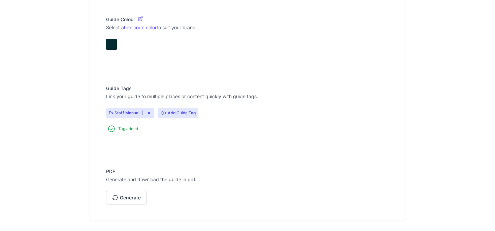
scroll to position [579, 0]
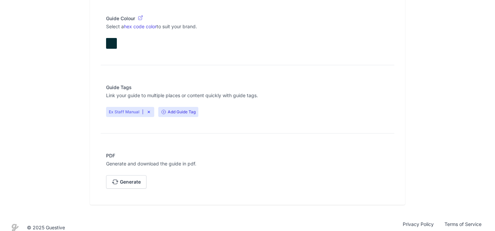
click at [127, 113] on link "Ex Staff Manual" at bounding box center [124, 111] width 31 height 5
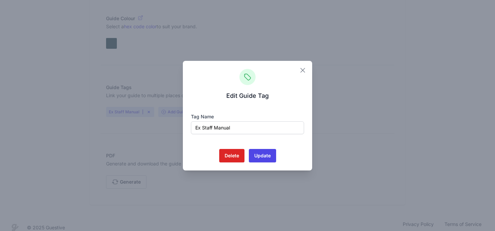
click at [304, 71] on icon "button" at bounding box center [303, 70] width 8 height 8
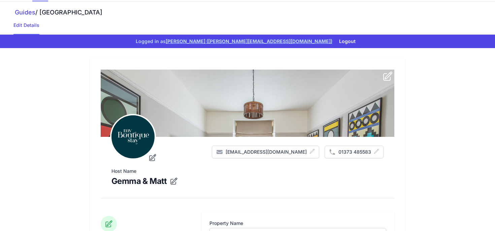
scroll to position [0, 0]
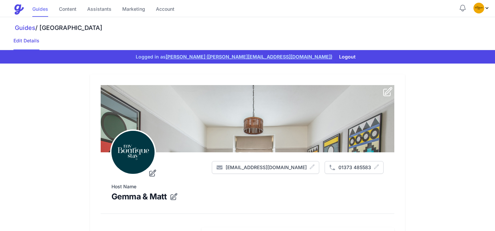
click at [38, 10] on link "Guides" at bounding box center [40, 9] width 16 height 14
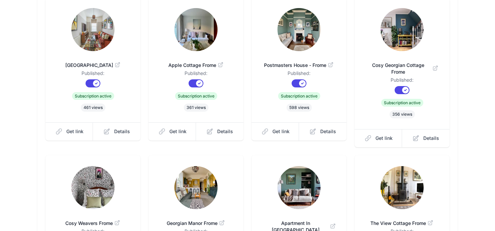
scroll to position [93, 0]
click at [228, 135] on link "Details" at bounding box center [219, 131] width 47 height 18
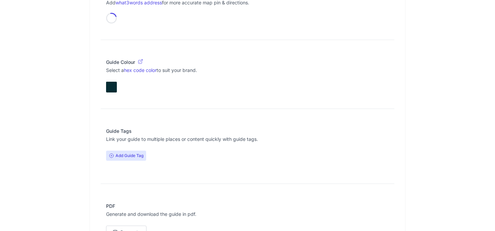
scroll to position [594, 0]
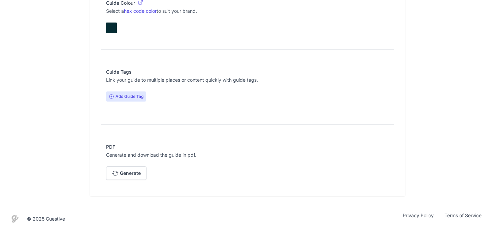
click at [132, 96] on span "Add Guide Tag" at bounding box center [126, 97] width 40 height 10
click at [233, 78] on link "Ex Staff Manual" at bounding box center [247, 79] width 75 height 8
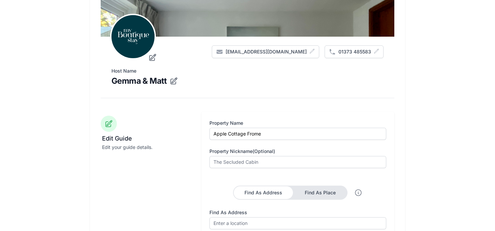
scroll to position [0, 0]
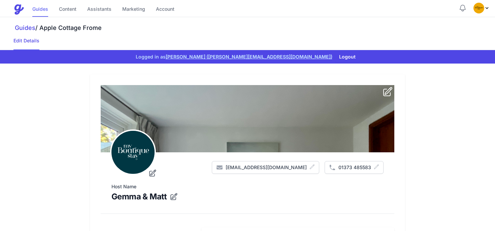
click at [41, 9] on link "Guides" at bounding box center [40, 9] width 16 height 14
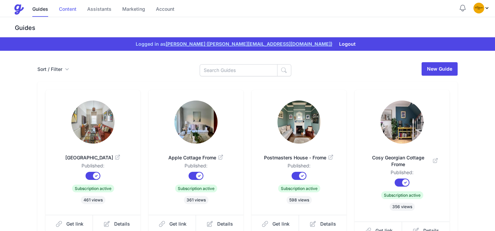
click at [69, 10] on link "Content" at bounding box center [68, 9] width 18 height 14
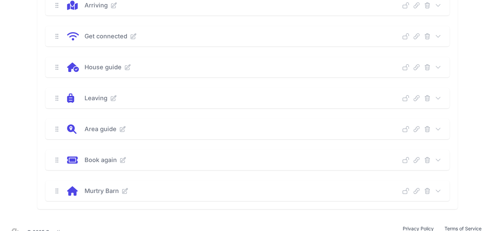
scroll to position [106, 0]
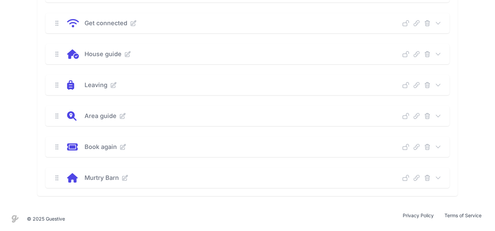
click at [440, 115] on icon at bounding box center [437, 116] width 7 height 7
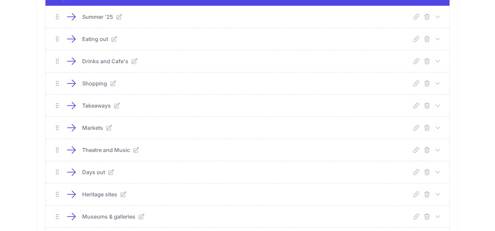
scroll to position [227, 0]
click at [440, 39] on icon at bounding box center [437, 38] width 7 height 7
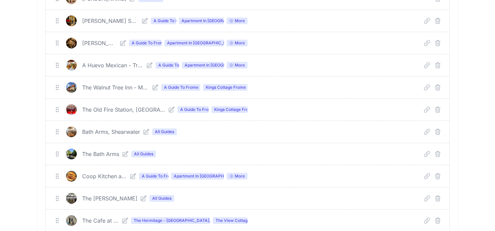
scroll to position [534, 0]
click at [146, 131] on icon at bounding box center [146, 131] width 7 height 7
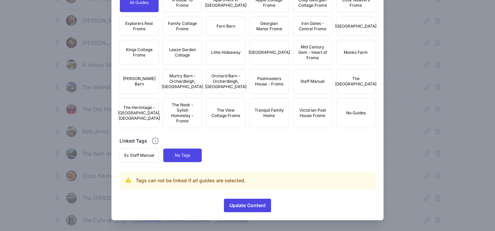
scroll to position [470, 0]
click at [139, 155] on span "Ex Staff Manual" at bounding box center [139, 155] width 30 height 5
click at [145, 156] on span "Ex Staff Manual" at bounding box center [139, 155] width 30 height 5
click at [352, 112] on span "No Guides" at bounding box center [356, 112] width 20 height 5
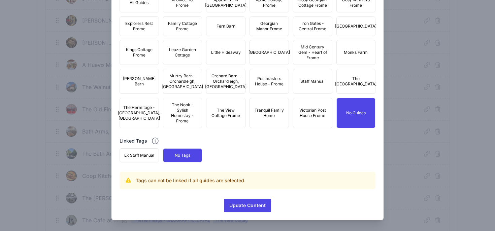
click at [154, 155] on span "Ex Staff Manual" at bounding box center [139, 155] width 30 height 5
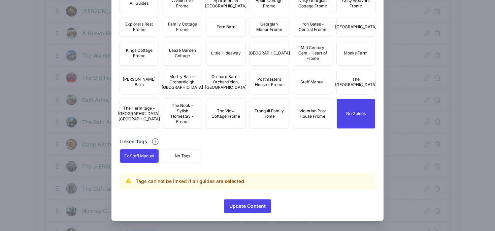
scroll to position [465, 0]
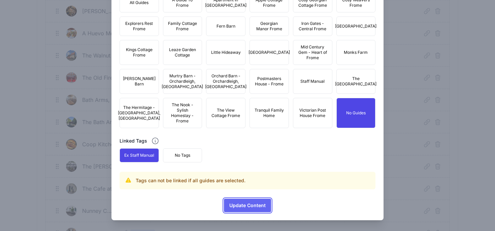
click at [257, 209] on span "Update Content" at bounding box center [247, 205] width 36 height 13
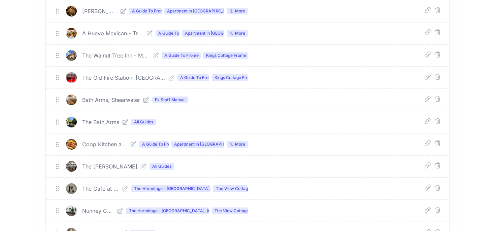
click at [125, 123] on icon at bounding box center [125, 122] width 7 height 7
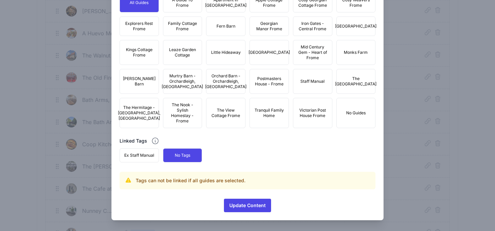
scroll to position [466, 0]
click at [341, 121] on button "No Guides" at bounding box center [355, 113] width 39 height 30
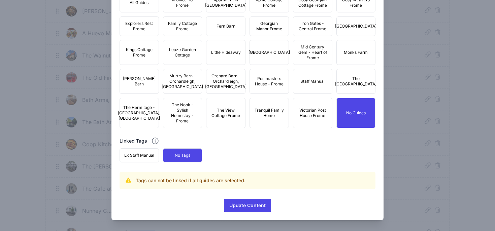
click at [130, 163] on button "Ex Staff Manual" at bounding box center [138, 155] width 39 height 14
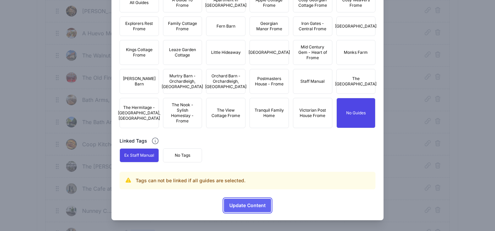
click at [255, 210] on span "Update Content" at bounding box center [247, 205] width 36 height 13
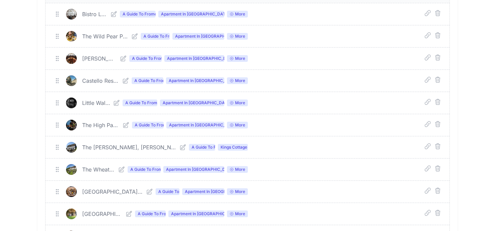
scroll to position [0, 0]
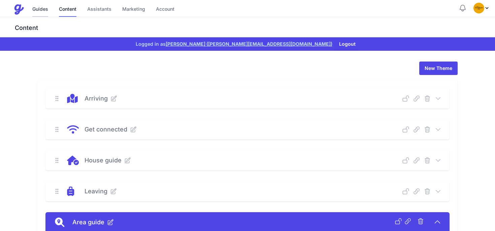
click at [39, 10] on link "Guides" at bounding box center [40, 9] width 16 height 14
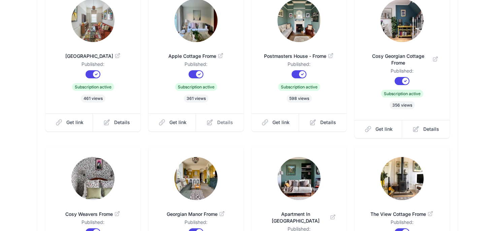
click at [220, 123] on span "Details" at bounding box center [225, 122] width 16 height 7
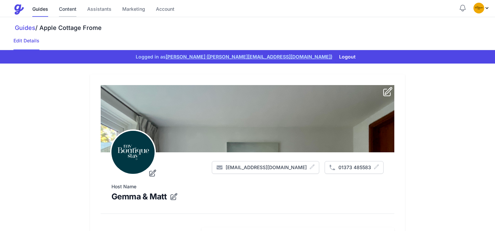
click at [69, 7] on link "Content" at bounding box center [68, 9] width 18 height 14
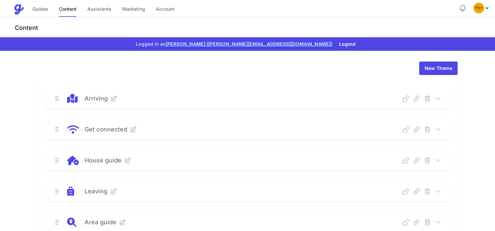
scroll to position [106, 0]
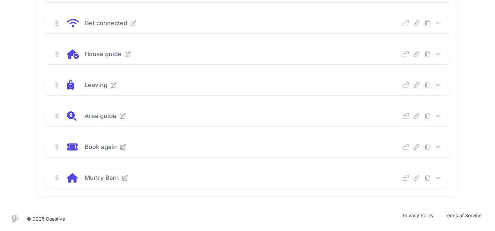
click at [442, 114] on div "Area guide Deep Link Select a guide and copy the deep link to send to guests. S…" at bounding box center [247, 116] width 404 height 20
click at [439, 116] on icon at bounding box center [438, 116] width 4 height 2
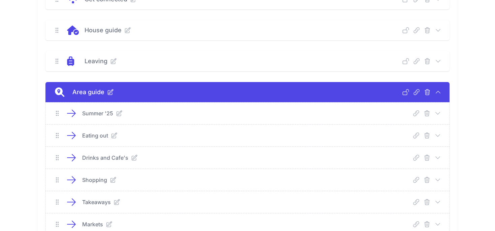
scroll to position [128, 0]
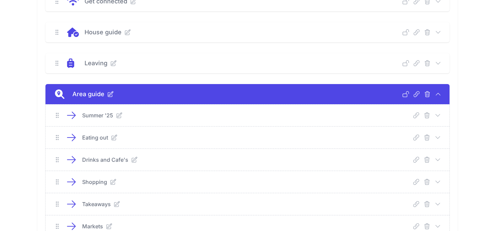
click at [439, 137] on icon at bounding box center [437, 137] width 7 height 7
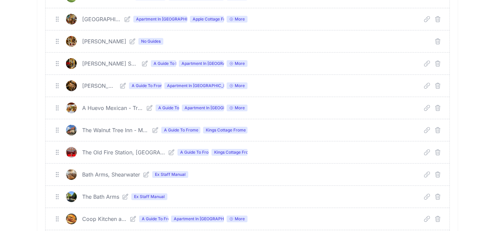
scroll to position [521, 0]
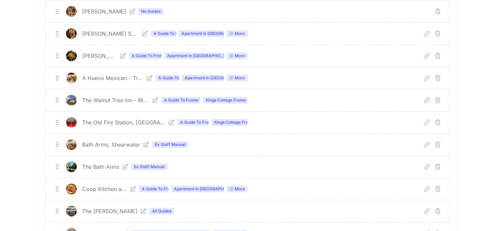
click at [144, 145] on icon at bounding box center [146, 144] width 7 height 7
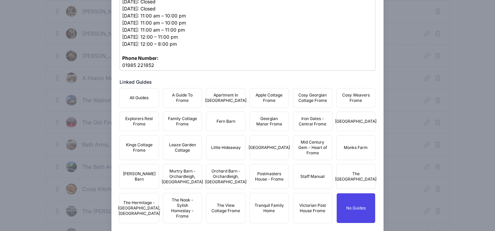
scroll to position [385, 0]
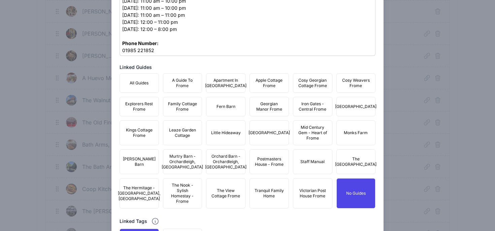
click at [176, 92] on button "A Guide To Frome" at bounding box center [182, 83] width 39 height 20
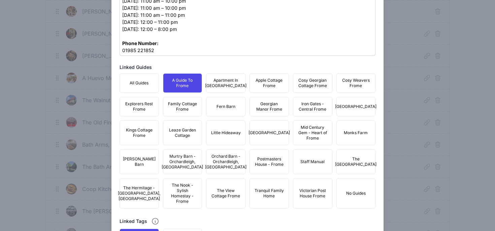
click at [220, 89] on span "Apartment In [GEOGRAPHIC_DATA]" at bounding box center [225, 83] width 41 height 11
click at [265, 93] on button "Apple Cottage Frome" at bounding box center [268, 83] width 39 height 20
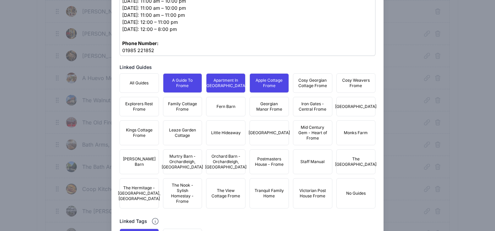
click at [309, 93] on button "Cosy Georgian Cottage Frome" at bounding box center [312, 83] width 39 height 20
click at [348, 93] on button "Cosy Weavers Frome" at bounding box center [355, 83] width 39 height 20
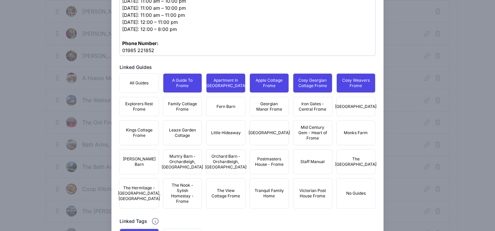
click at [348, 108] on button "Iron Mill House" at bounding box center [355, 107] width 39 height 20
click at [309, 111] on span "Iron Gates - Central Frome" at bounding box center [312, 106] width 31 height 11
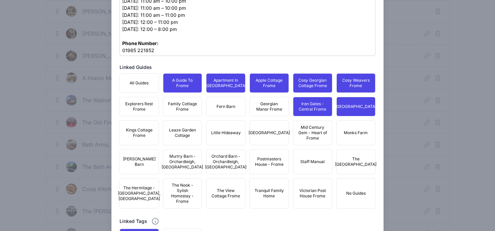
click at [270, 112] on span "Georgian Manor Frome" at bounding box center [269, 106] width 31 height 11
click at [236, 115] on button "Fern Barn" at bounding box center [225, 107] width 39 height 20
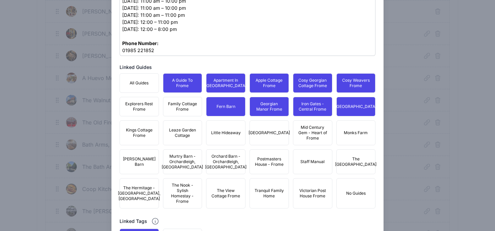
click at [169, 112] on span "Family Cottage Frome" at bounding box center [182, 106] width 31 height 11
click at [147, 116] on button "Explorers Rest Frome" at bounding box center [138, 107] width 39 height 20
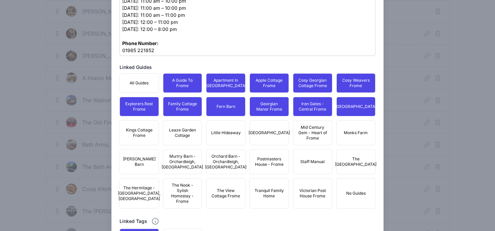
click at [147, 137] on span "Kings Cottage Frome" at bounding box center [139, 133] width 31 height 11
click at [190, 138] on span "Leaze Garden Cottage" at bounding box center [182, 133] width 31 height 11
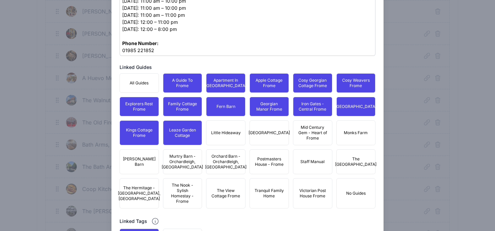
click at [233, 136] on span "Little Hideaway" at bounding box center [226, 132] width 30 height 5
click at [271, 136] on span "[GEOGRAPHIC_DATA]" at bounding box center [268, 132] width 41 height 5
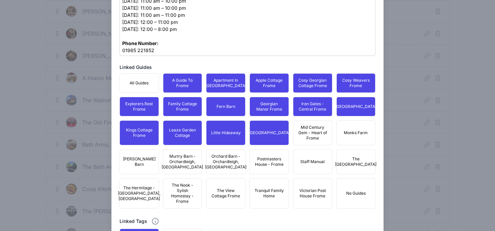
click at [312, 137] on span "Mid Century Gem - Heart of Frome" at bounding box center [312, 133] width 31 height 16
click at [351, 136] on span "Monks Farm" at bounding box center [356, 132] width 24 height 5
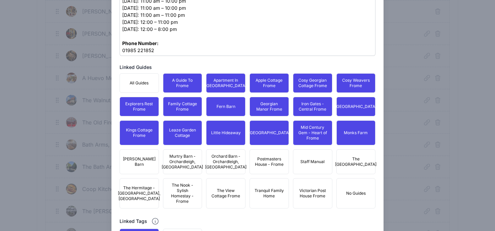
click at [351, 162] on button "The Edwardian Town House" at bounding box center [355, 161] width 39 height 25
click at [350, 190] on button "No Guides" at bounding box center [355, 193] width 39 height 30
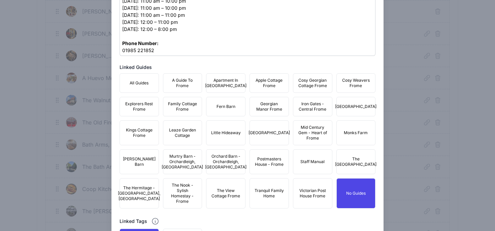
click at [355, 167] on span "The Edwardian Town House" at bounding box center [355, 161] width 41 height 11
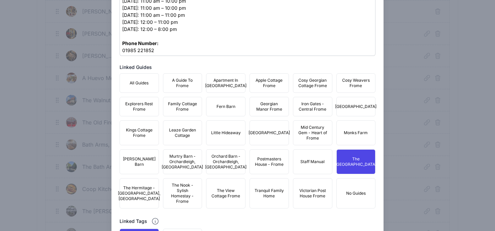
click at [354, 135] on button "Monks Farm" at bounding box center [355, 132] width 39 height 25
click at [352, 108] on button "Iron Mill House" at bounding box center [355, 107] width 39 height 20
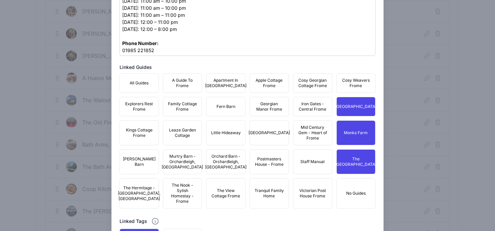
click at [351, 89] on span "Cosy Weavers Frome" at bounding box center [356, 83] width 31 height 11
click at [327, 89] on span "Cosy Georgian Cottage Frome" at bounding box center [312, 83] width 31 height 11
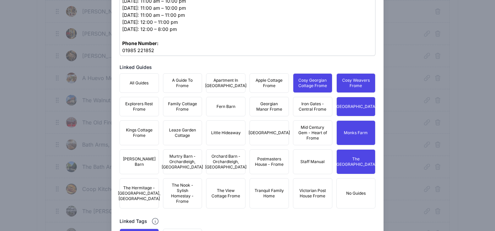
click at [323, 101] on div "All Guides A Guide To Frome Apartment In Georgian Manor Apple Cottage Frome Cos…" at bounding box center [247, 140] width 256 height 135
click at [320, 116] on button "Iron Gates - Central Frome" at bounding box center [312, 107] width 39 height 20
click at [317, 145] on button "Mid Century Gem - Heart of Frome" at bounding box center [312, 132] width 39 height 25
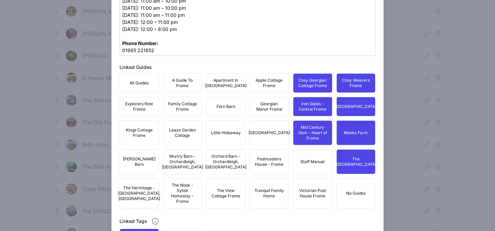
click at [277, 144] on button "[GEOGRAPHIC_DATA]" at bounding box center [268, 132] width 39 height 25
click at [272, 112] on span "Georgian Manor Frome" at bounding box center [269, 106] width 31 height 11
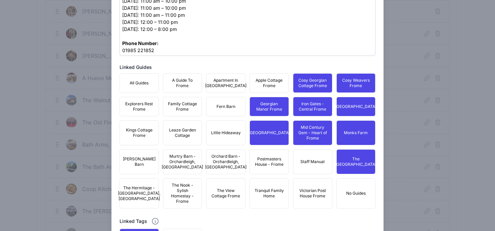
click at [270, 73] on button "Apple Cottage Frome" at bounding box center [268, 83] width 39 height 20
click at [221, 85] on span "Apartment In [GEOGRAPHIC_DATA]" at bounding box center [225, 83] width 41 height 11
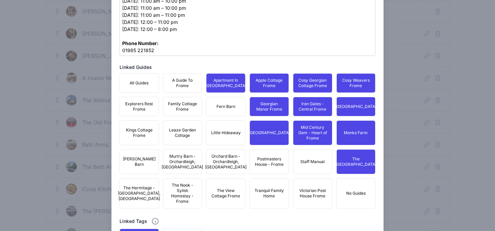
click at [181, 92] on button "A Guide To Frome" at bounding box center [182, 83] width 39 height 20
click at [142, 112] on span "Explorers Rest Frome" at bounding box center [139, 106] width 31 height 11
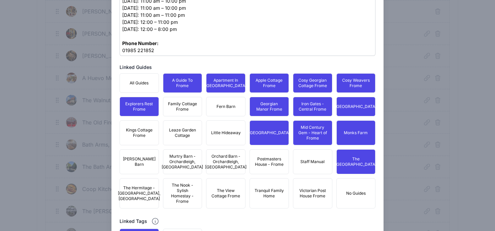
click at [181, 112] on span "Family Cottage Frome" at bounding box center [182, 106] width 31 height 11
click at [218, 116] on button "Fern Barn" at bounding box center [225, 107] width 39 height 20
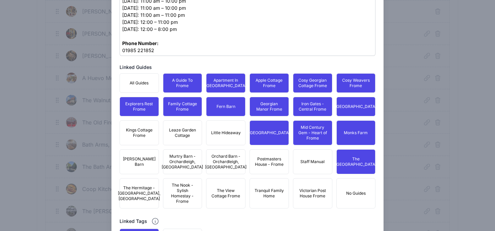
click at [218, 136] on span "Little Hideaway" at bounding box center [226, 132] width 30 height 5
click at [169, 136] on span "Leaze Garden Cottage" at bounding box center [182, 133] width 31 height 11
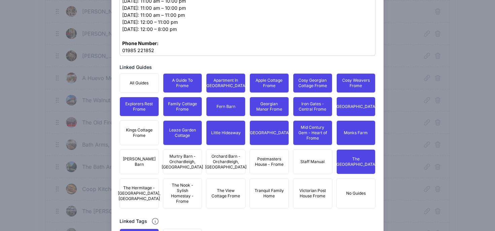
click at [137, 138] on span "Kings Cottage Frome" at bounding box center [139, 133] width 31 height 11
click at [141, 172] on button "Moss Barn" at bounding box center [138, 161] width 39 height 25
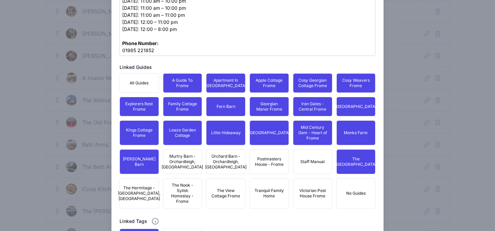
click at [181, 170] on span "Murtry Barn - Orchardleigh, Frome" at bounding box center [182, 162] width 41 height 16
click at [222, 170] on span "Orchard Barn - Orchardleigh, Frome" at bounding box center [225, 162] width 41 height 16
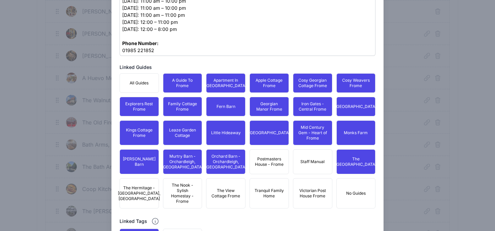
click at [265, 167] on span "Postmasters House - Frome" at bounding box center [269, 161] width 31 height 11
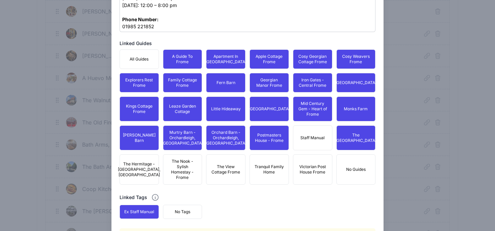
scroll to position [418, 0]
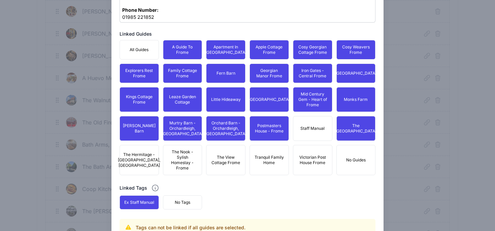
click at [301, 166] on span "Victorian Post House Frome" at bounding box center [312, 160] width 31 height 11
click at [268, 166] on span "Tranquil Family Home" at bounding box center [269, 160] width 31 height 11
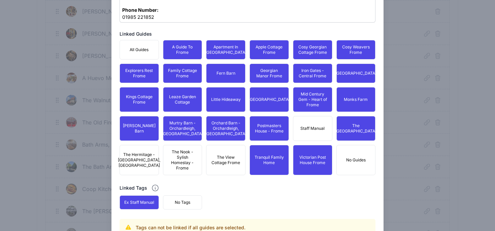
click at [230, 166] on span "The View Cottage Frome" at bounding box center [225, 160] width 31 height 11
click at [188, 168] on span "The Nook - Sylish Homestay - Frome" at bounding box center [182, 160] width 31 height 22
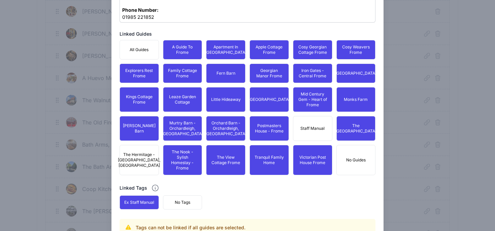
click at [136, 165] on span "The Hermitage - Nunney, Frome" at bounding box center [139, 160] width 42 height 16
click at [182, 205] on span "No Tags" at bounding box center [182, 202] width 15 height 5
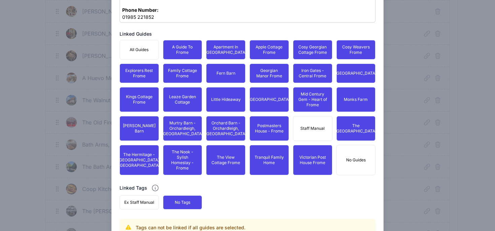
scroll to position [470, 0]
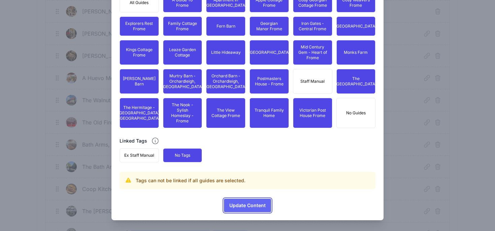
click at [245, 204] on span "Update Content" at bounding box center [247, 205] width 36 height 13
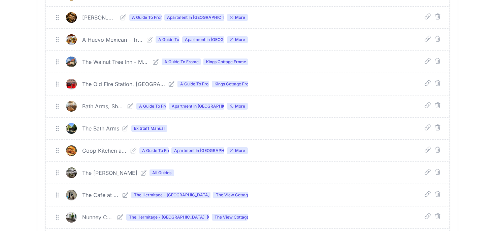
scroll to position [560, 0]
click at [121, 130] on link at bounding box center [123, 128] width 9 height 7
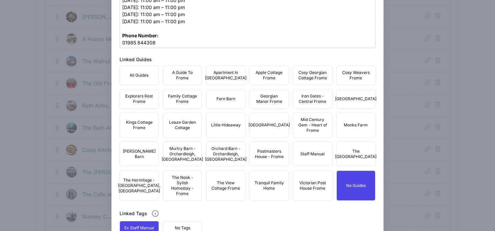
scroll to position [432, 0]
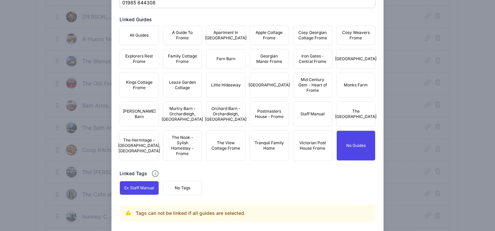
click at [178, 41] on span "A Guide To Frome" at bounding box center [182, 35] width 31 height 11
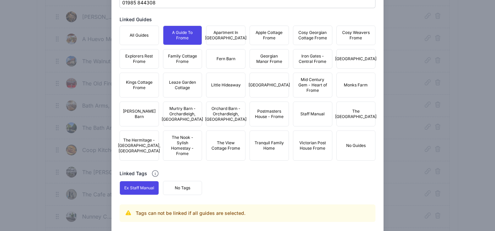
click at [223, 41] on span "Apartment In [GEOGRAPHIC_DATA]" at bounding box center [225, 35] width 41 height 11
click at [266, 45] on button "Apple Cottage Frome" at bounding box center [268, 36] width 39 height 20
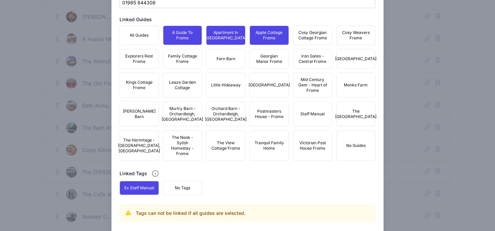
click at [315, 40] on span "Cosy Georgian Cottage Frome" at bounding box center [312, 35] width 31 height 11
click at [341, 41] on span "Cosy Weavers Frome" at bounding box center [356, 35] width 31 height 11
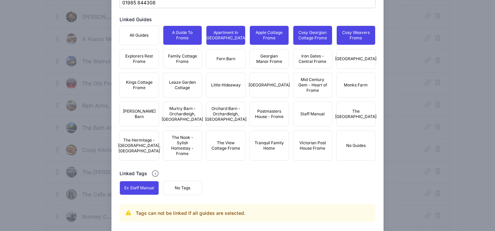
click at [342, 62] on span "Iron Mill House" at bounding box center [355, 58] width 41 height 5
click at [317, 64] on span "Iron Gates - Central Frome" at bounding box center [312, 59] width 31 height 11
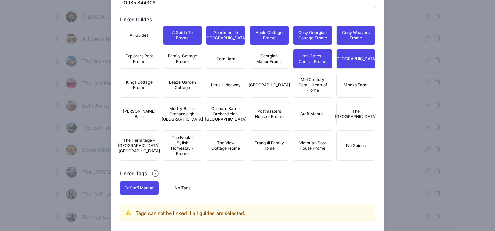
click at [351, 88] on span "Monks Farm" at bounding box center [356, 84] width 24 height 5
click at [322, 93] on span "Mid Century Gem - Heart of Frome" at bounding box center [312, 85] width 31 height 16
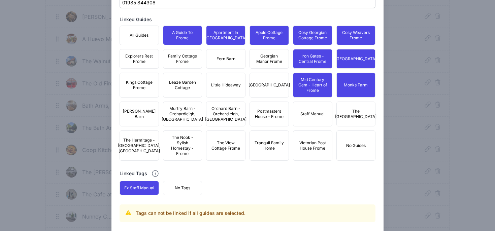
click at [355, 125] on button "The Edwardian Town House" at bounding box center [355, 114] width 39 height 25
click at [317, 151] on span "Victorian Post House Frome" at bounding box center [312, 145] width 31 height 11
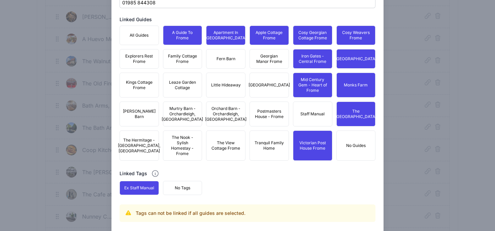
click at [262, 151] on span "Tranquil Family Home" at bounding box center [269, 145] width 31 height 11
click at [267, 119] on span "Postmasters House - Frome" at bounding box center [269, 114] width 31 height 11
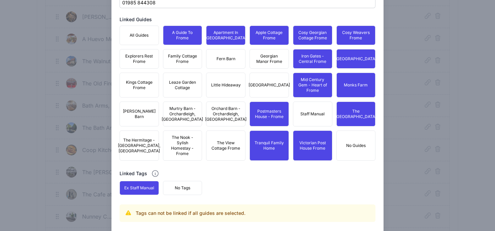
click at [268, 87] on span "[GEOGRAPHIC_DATA]" at bounding box center [268, 84] width 41 height 5
click at [269, 60] on span "Georgian Manor Frome" at bounding box center [269, 59] width 31 height 11
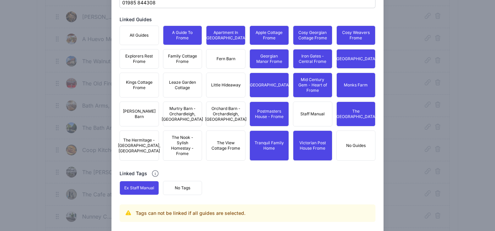
click at [221, 69] on button "Fern Barn" at bounding box center [225, 59] width 39 height 20
click at [180, 64] on span "Family Cottage Frome" at bounding box center [182, 59] width 31 height 11
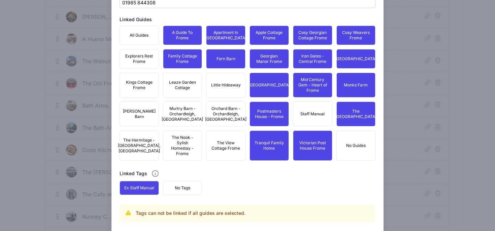
click at [130, 69] on button "Explorers Rest Frome" at bounding box center [138, 59] width 39 height 20
click at [141, 91] on span "Kings Cottage Frome" at bounding box center [139, 85] width 31 height 11
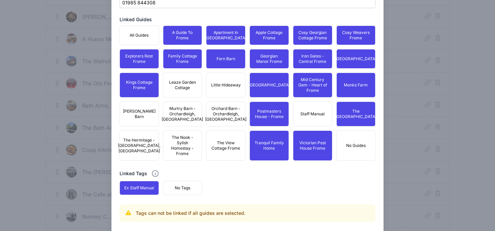
click at [184, 90] on span "Leaze Garden Cottage" at bounding box center [182, 85] width 31 height 11
click at [224, 88] on span "Little Hideaway" at bounding box center [226, 84] width 30 height 5
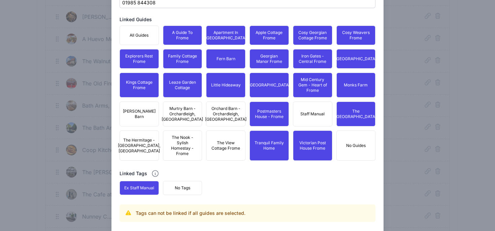
click at [223, 109] on button "Orchard Barn - Orchardleigh, Frome" at bounding box center [225, 114] width 39 height 25
click at [223, 158] on button "The View Cottage Frome" at bounding box center [225, 146] width 39 height 30
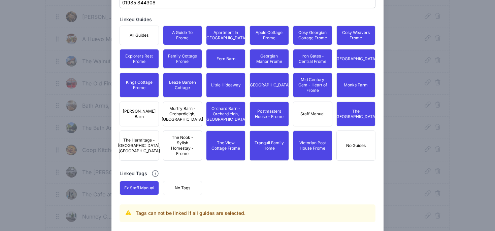
click at [184, 155] on span "The Nook - Sylish Homestay - Frome" at bounding box center [182, 146] width 31 height 22
click at [181, 121] on span "Murtry Barn - Orchardleigh, Frome" at bounding box center [182, 114] width 41 height 16
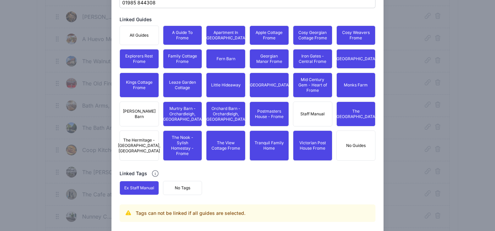
click at [144, 119] on span "Moss Barn" at bounding box center [139, 114] width 33 height 11
click at [138, 151] on span "The Hermitage - Nunney, Frome" at bounding box center [139, 146] width 42 height 16
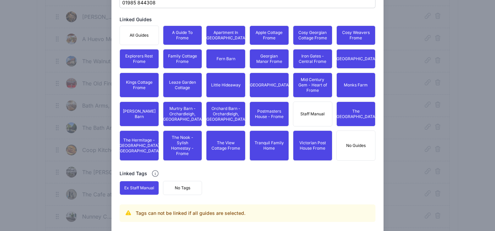
click at [180, 191] on span "No Tags" at bounding box center [182, 187] width 15 height 5
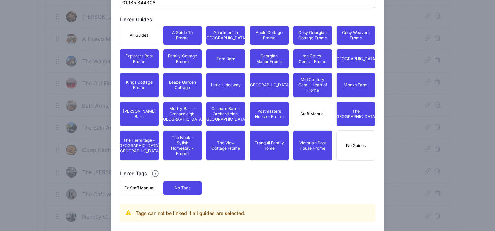
scroll to position [470, 0]
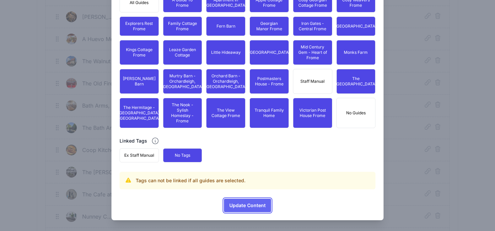
click at [259, 204] on span "Update Content" at bounding box center [247, 205] width 36 height 13
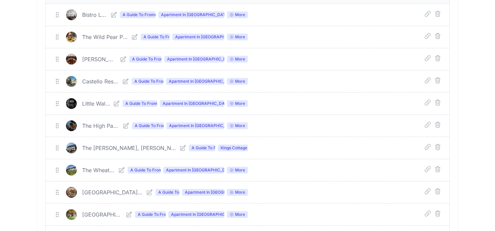
scroll to position [0, 0]
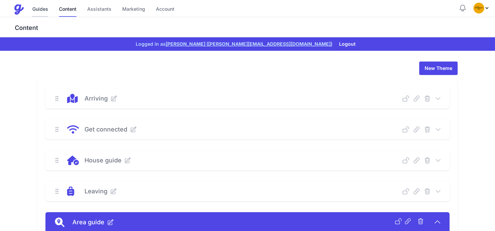
click at [46, 10] on link "Guides" at bounding box center [40, 9] width 16 height 14
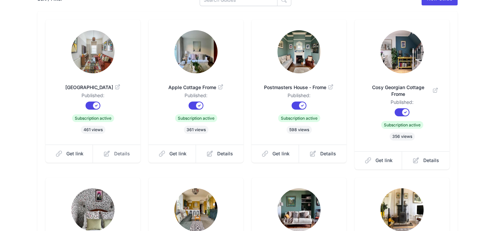
click at [123, 158] on link "Details" at bounding box center [116, 154] width 47 height 18
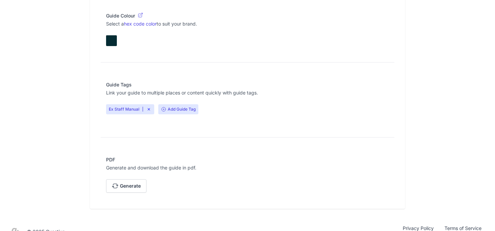
scroll to position [594, 0]
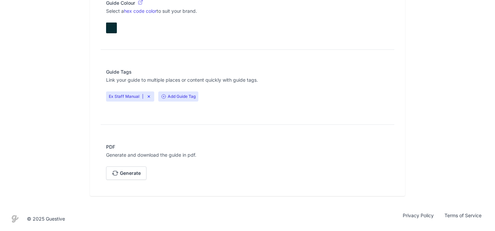
click at [151, 97] on span "Ex Staff Manual |" at bounding box center [130, 97] width 48 height 10
click at [148, 96] on icon at bounding box center [148, 96] width 2 height 2
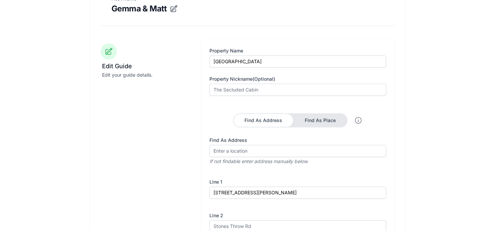
scroll to position [0, 0]
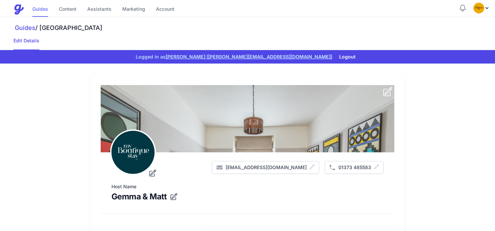
click at [38, 10] on link "Guides" at bounding box center [40, 9] width 16 height 14
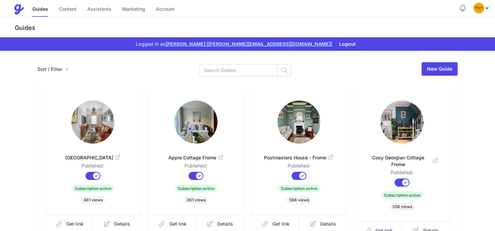
scroll to position [20, 0]
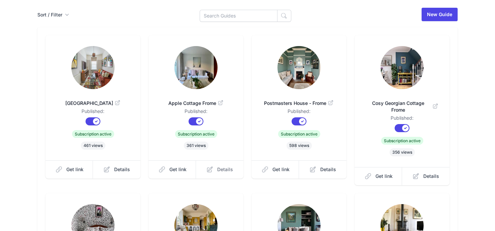
click at [229, 174] on link "Details" at bounding box center [219, 170] width 47 height 18
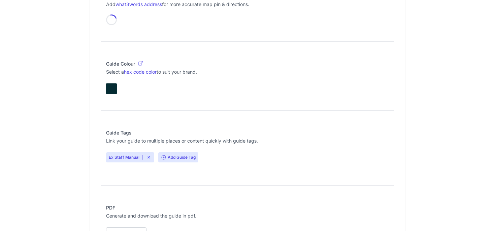
scroll to position [594, 0]
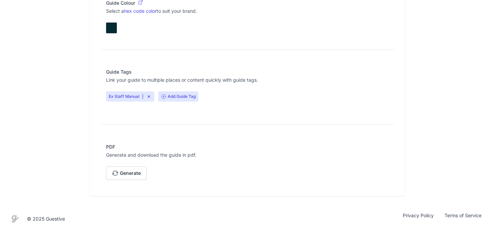
click at [151, 95] on span "Ex Staff Manual |" at bounding box center [130, 97] width 48 height 10
click at [149, 96] on icon at bounding box center [148, 96] width 5 height 5
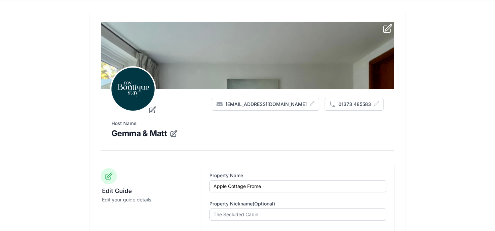
scroll to position [0, 0]
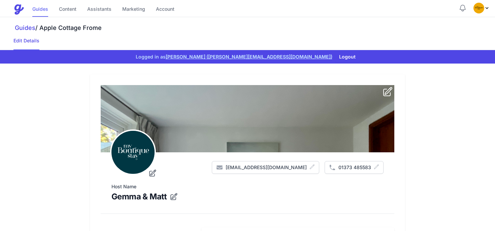
click at [38, 11] on link "Guides" at bounding box center [40, 9] width 16 height 14
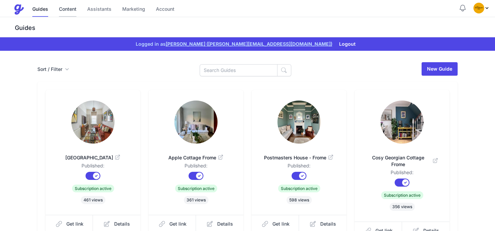
click at [66, 10] on link "Content" at bounding box center [68, 9] width 18 height 14
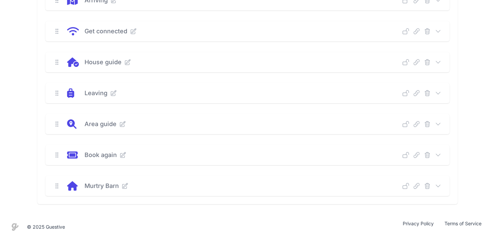
scroll to position [99, 0]
drag, startPoint x: 81, startPoint y: 183, endPoint x: 171, endPoint y: 188, distance: 89.6
click at [170, 188] on div "Murtry Barn" at bounding box center [240, 185] width 323 height 9
click at [235, 172] on div "Arriving Deep Link Select a guide and copy the deep link to send to guests. Sel…" at bounding box center [247, 93] width 420 height 222
click at [439, 186] on icon at bounding box center [437, 185] width 7 height 7
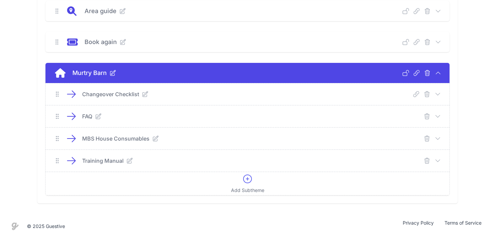
scroll to position [211, 0]
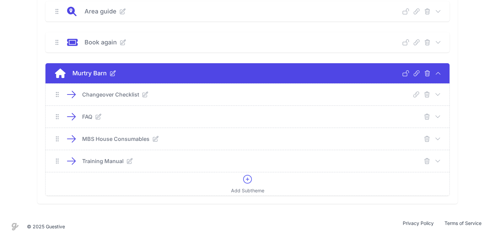
click at [441, 117] on icon at bounding box center [437, 116] width 7 height 7
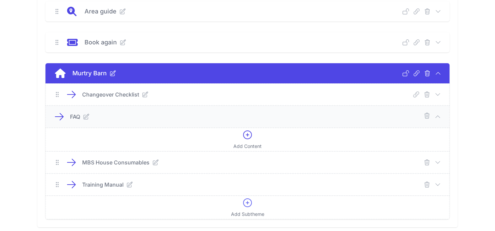
click at [439, 74] on icon at bounding box center [437, 73] width 7 height 7
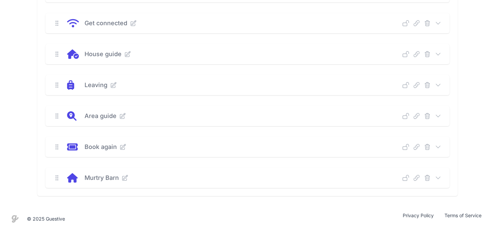
scroll to position [0, 0]
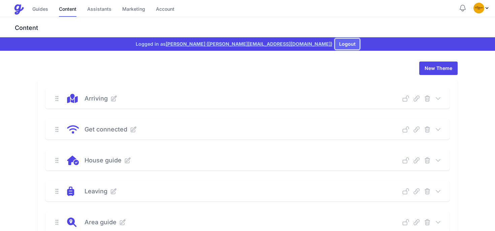
click at [335, 43] on button "Logout" at bounding box center [347, 44] width 25 height 11
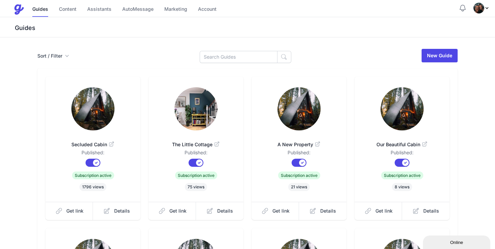
click at [483, 10] on img "Profile Menu" at bounding box center [478, 8] width 11 height 11
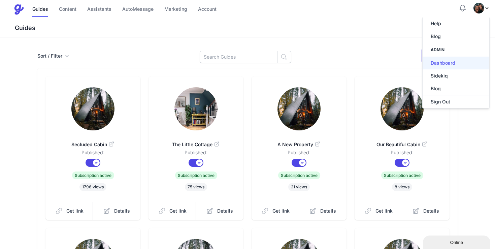
click at [446, 62] on link "Dashboard" at bounding box center [455, 63] width 67 height 13
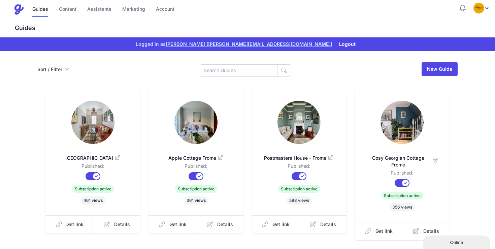
click at [151, 11] on div "Guides Content Assistants Marketing Account" at bounding box center [103, 9] width 142 height 14
click at [169, 8] on link "Account" at bounding box center [165, 9] width 19 height 14
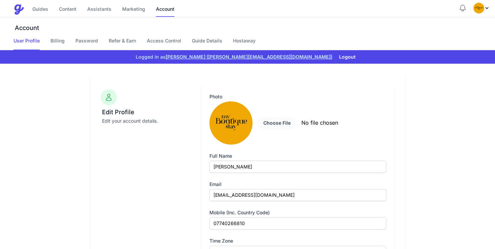
click at [63, 51] on div "Logged in as Gemma Chandley (gemma@myboutiquestay.co.uk) Logout" at bounding box center [247, 56] width 495 height 13
click at [59, 42] on link "Billing" at bounding box center [57, 43] width 14 height 13
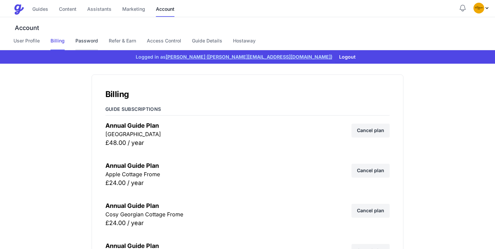
click at [79, 41] on link "Password" at bounding box center [86, 43] width 23 height 13
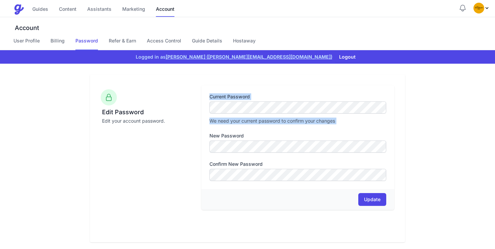
drag, startPoint x: 207, startPoint y: 92, endPoint x: 300, endPoint y: 128, distance: 99.4
click at [300, 128] on div "Current password We need your current password to confirm your changes New pass…" at bounding box center [297, 137] width 193 height 104
click at [300, 129] on div "Current password We need your current password to confirm your changes New pass…" at bounding box center [297, 137] width 177 height 88
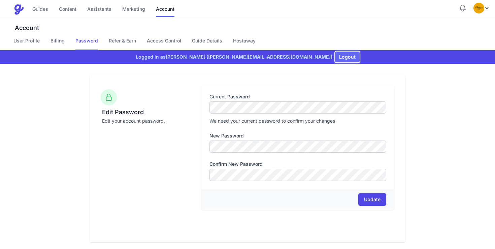
click at [335, 58] on button "Logout" at bounding box center [347, 56] width 25 height 11
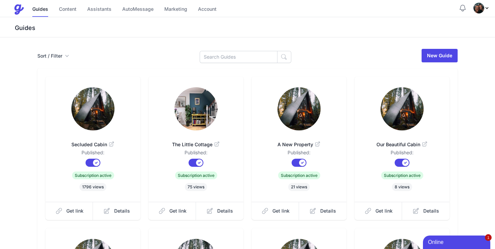
click at [484, 11] on span "Profile Menu" at bounding box center [481, 8] width 16 height 11
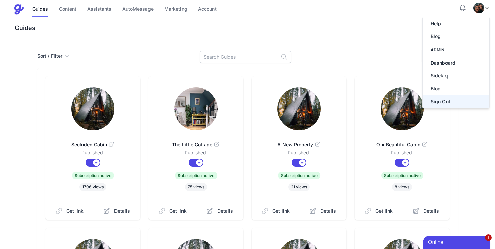
click at [442, 100] on button "Sign Out" at bounding box center [455, 101] width 67 height 13
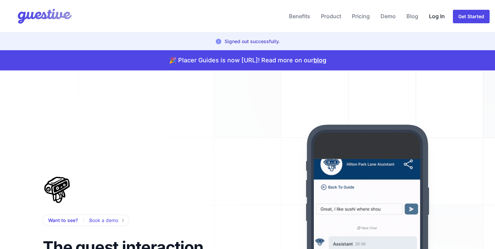
click at [438, 15] on link "Log In" at bounding box center [436, 16] width 21 height 16
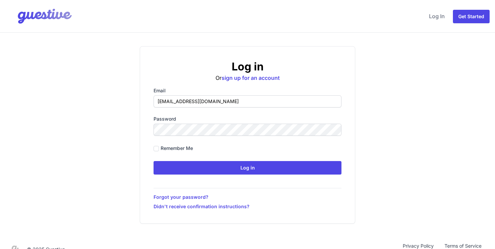
type input "[EMAIL_ADDRESS][DOMAIN_NAME]"
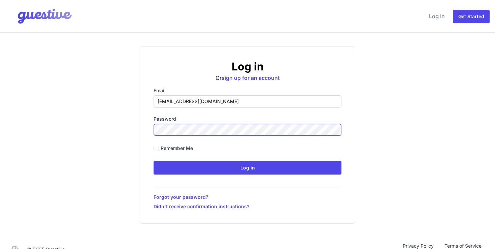
click at [153, 161] on input "Log in" at bounding box center [247, 167] width 188 height 13
